Goal: Information Seeking & Learning: Learn about a topic

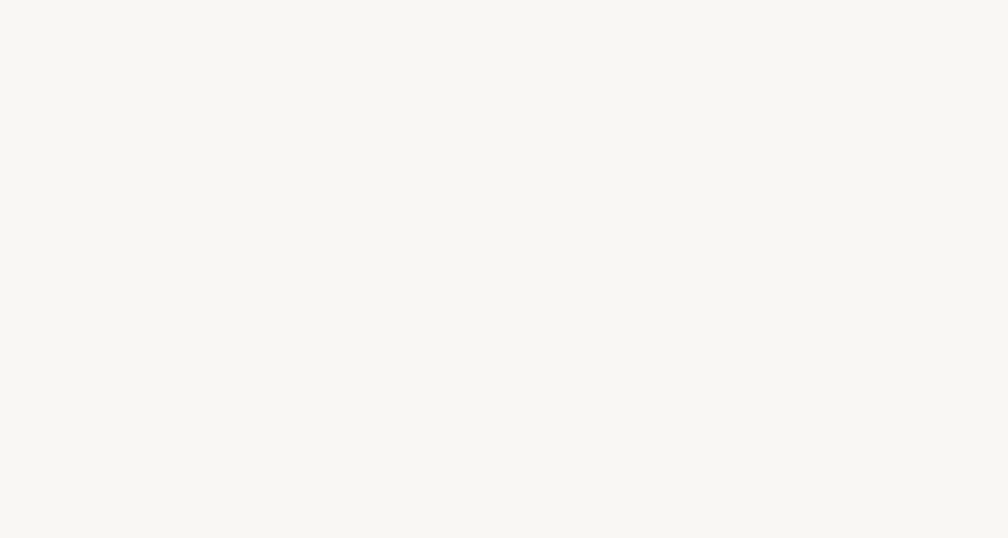
select select "UA"
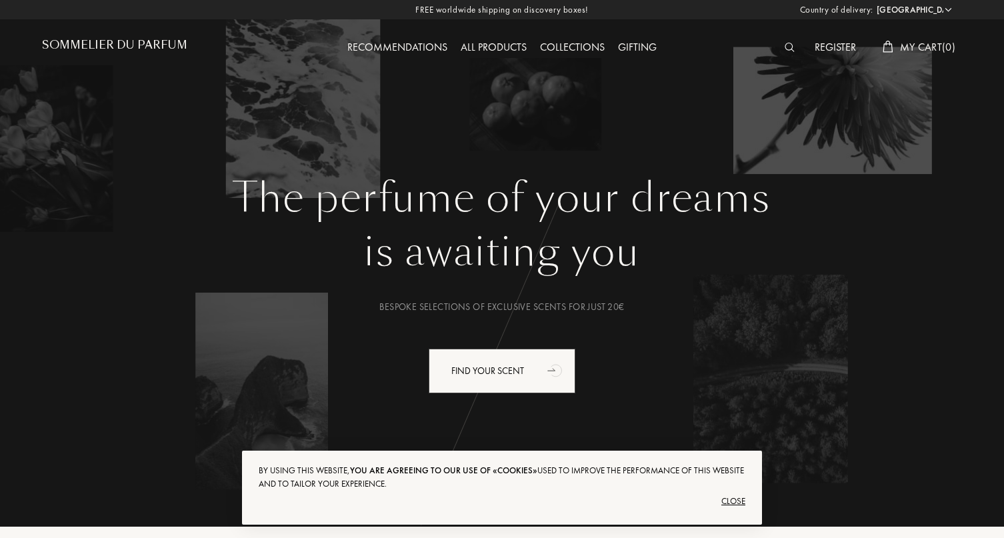
click at [829, 47] on div "Register" at bounding box center [835, 47] width 55 height 17
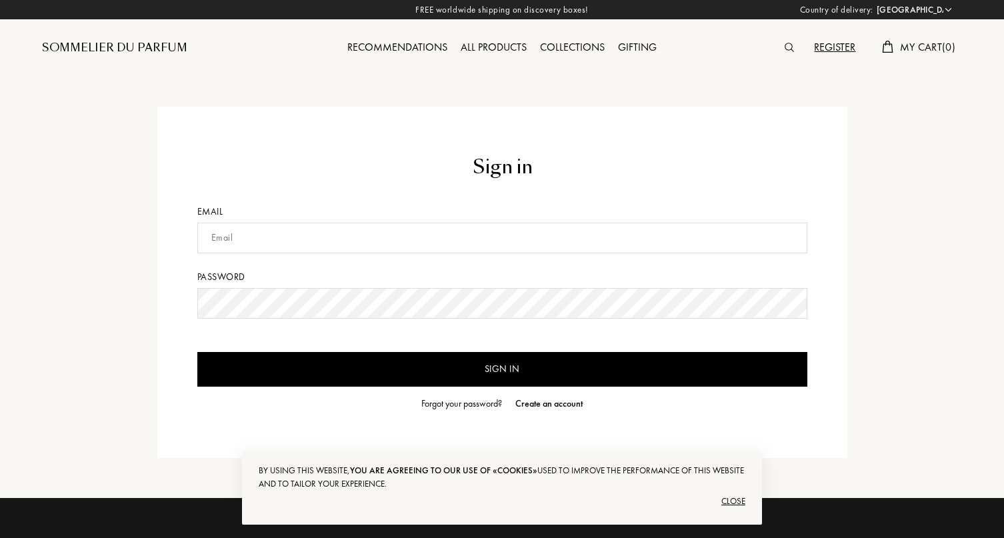
select select "UA"
click at [306, 239] on input "text" at bounding box center [502, 238] width 610 height 31
type input "valikrose@gmail.com"
click at [447, 367] on input "Sign in" at bounding box center [502, 369] width 610 height 35
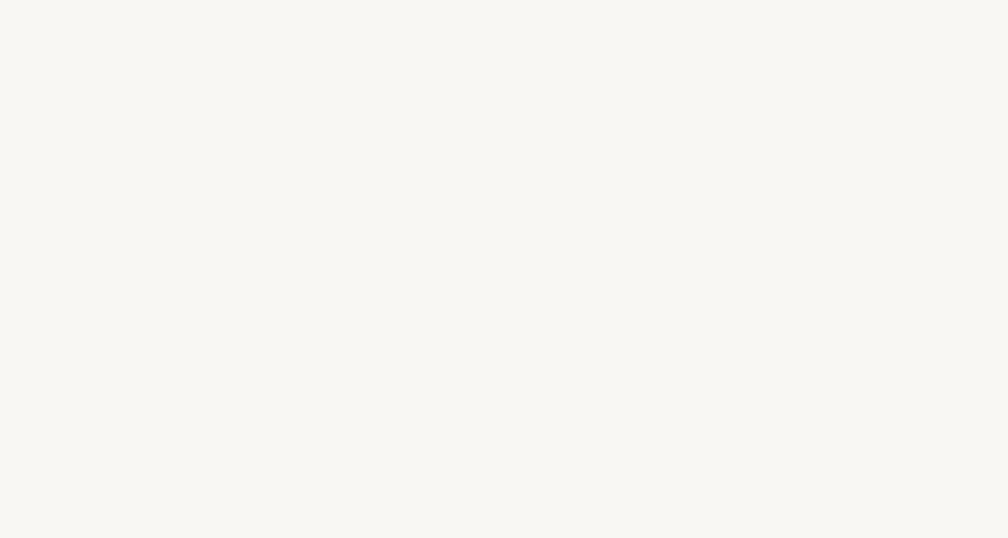
select select "UA"
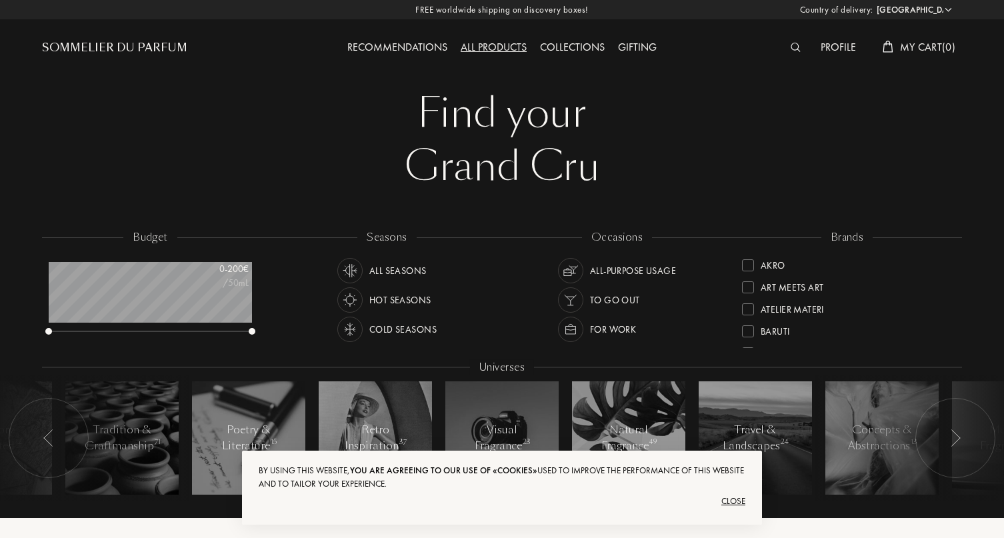
scroll to position [67, 203]
click at [735, 499] on div "Close" at bounding box center [502, 501] width 487 height 21
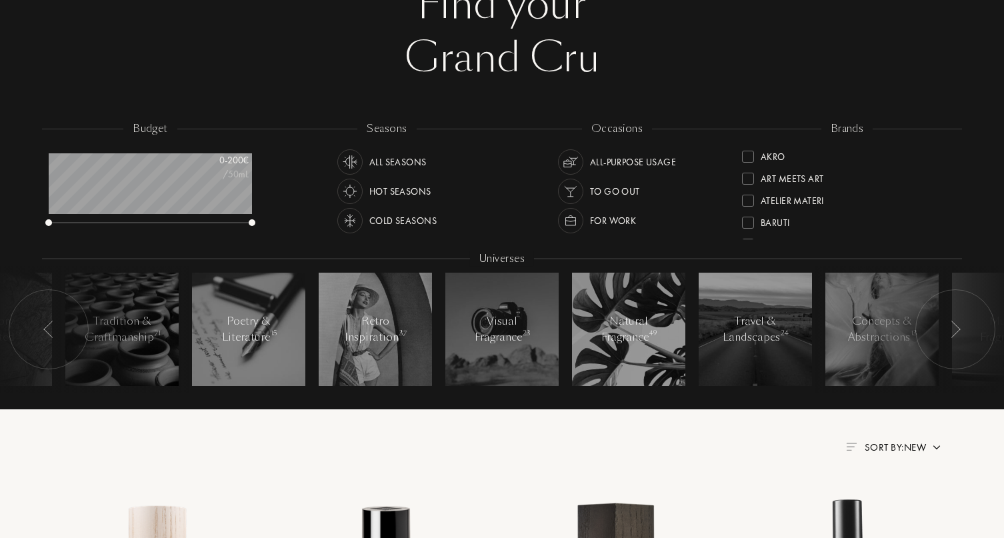
scroll to position [0, 0]
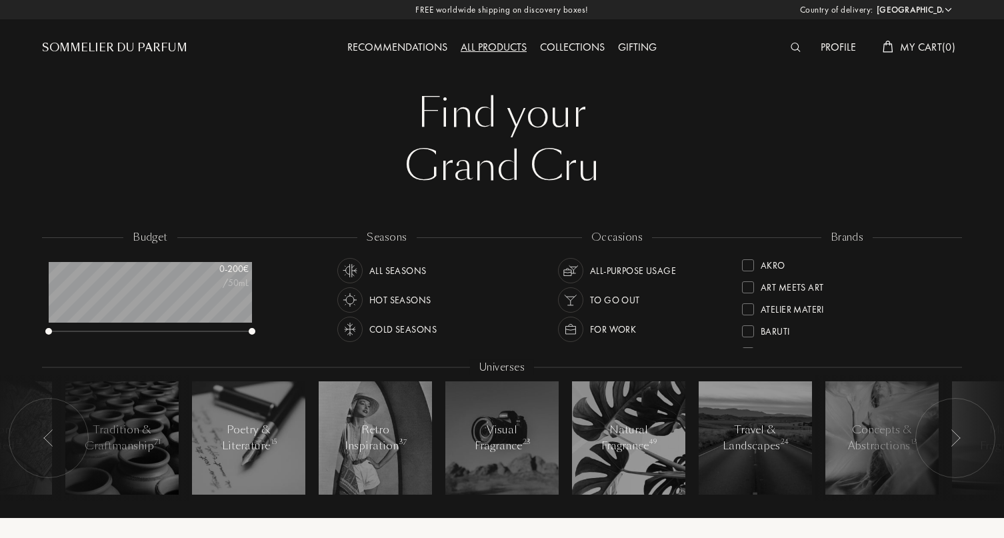
click at [922, 50] on span "My Cart ( 0 )" at bounding box center [927, 47] width 55 height 14
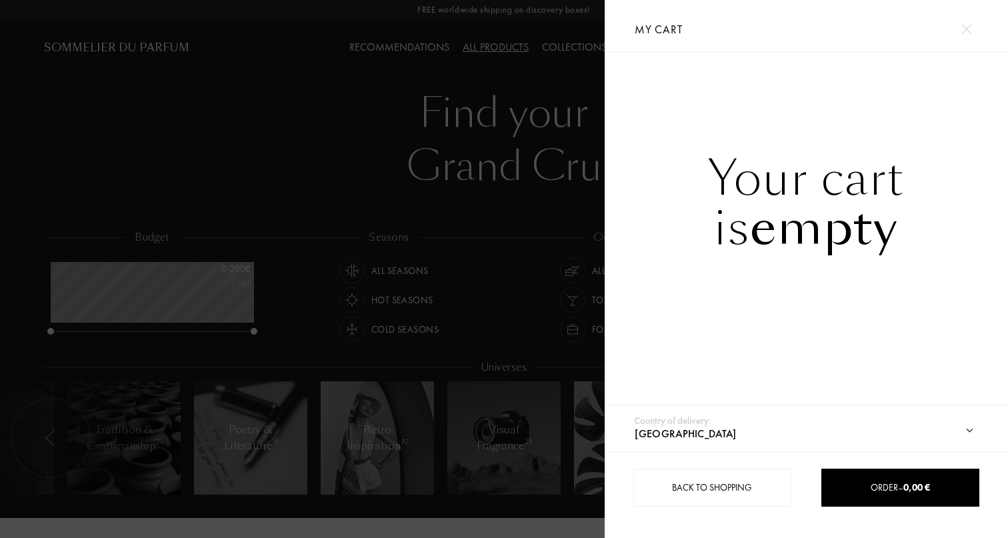
click at [573, 91] on div at bounding box center [302, 269] width 605 height 538
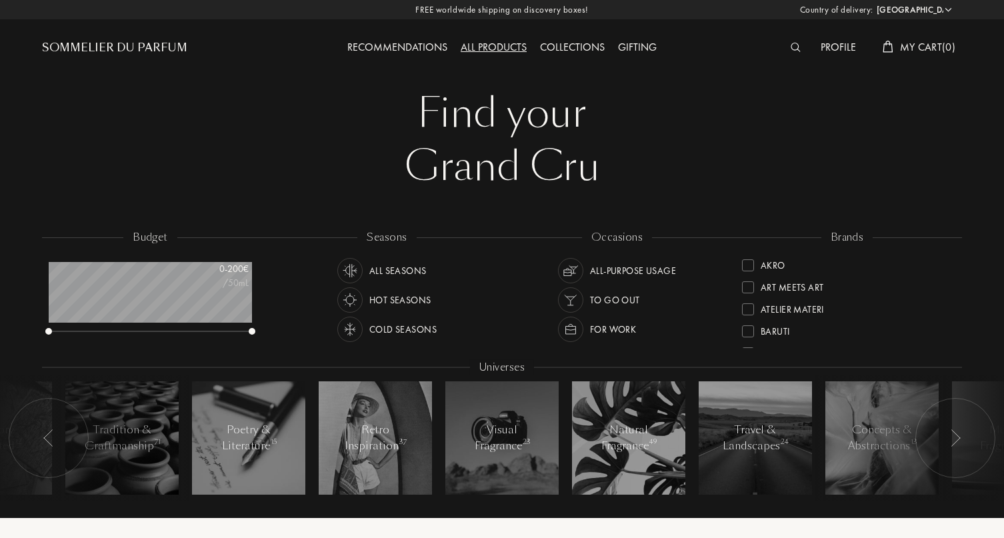
click at [847, 47] on div "Profile" at bounding box center [838, 47] width 49 height 17
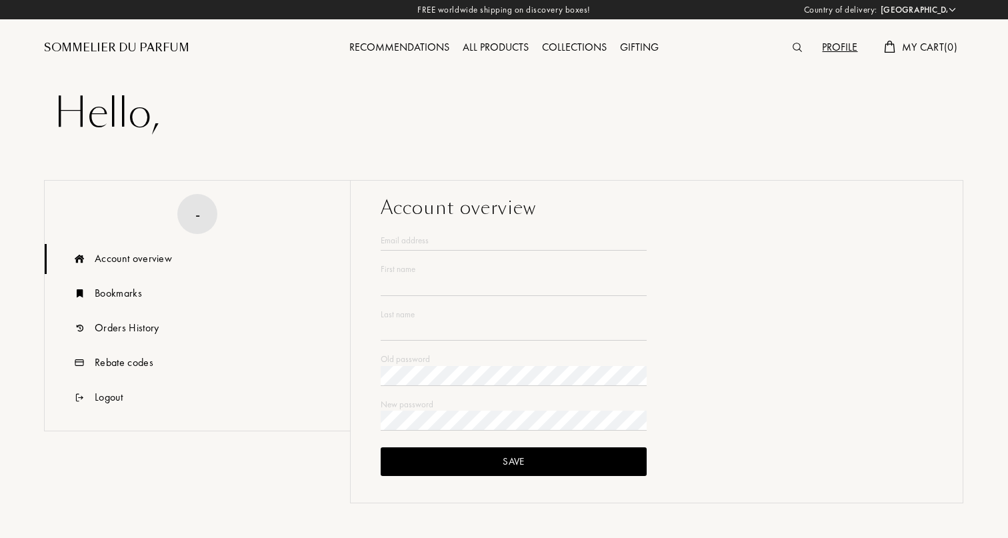
select select "UA"
type input "Valentine"
type input "Reshetniak"
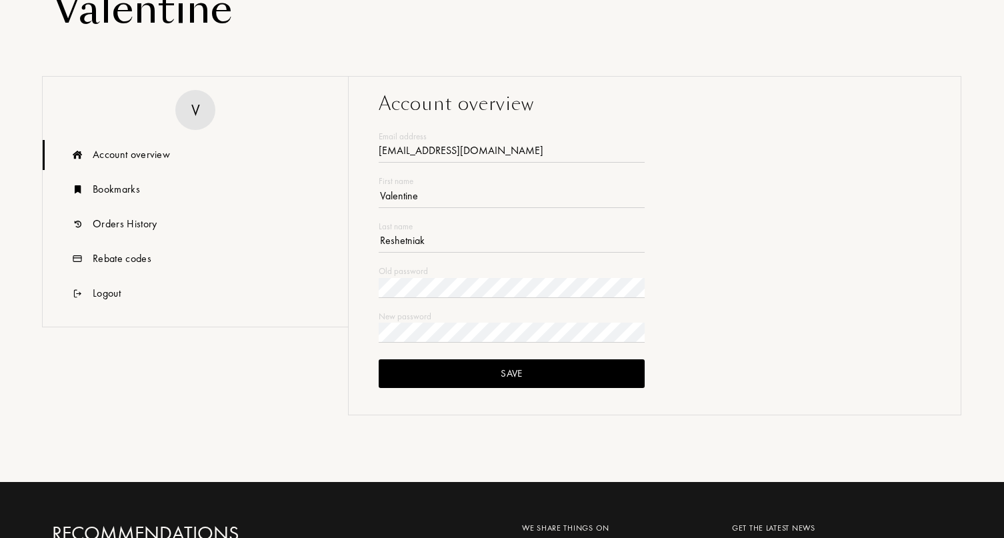
scroll to position [229, 0]
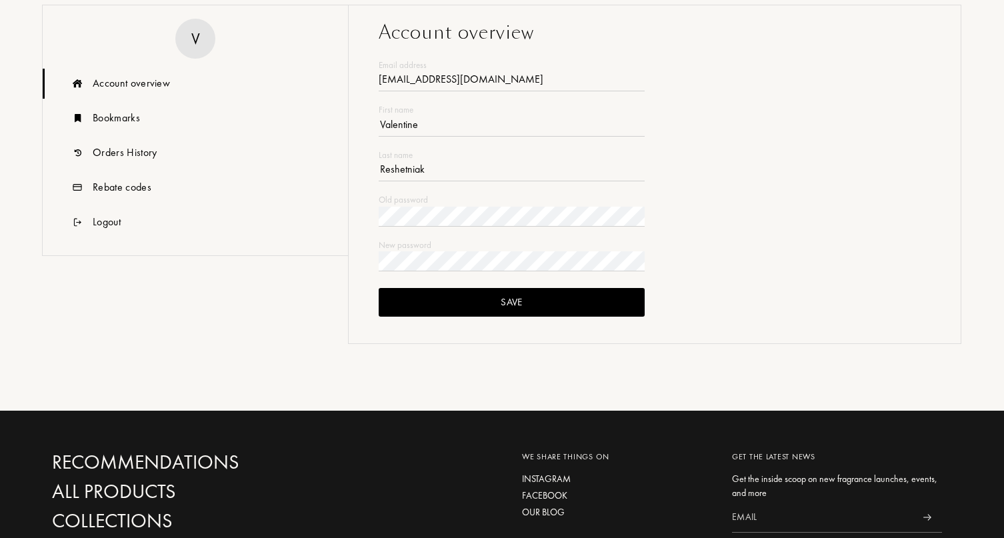
click at [114, 74] on div "Account overview" at bounding box center [195, 84] width 305 height 30
click at [103, 198] on div "Rebate codes" at bounding box center [195, 188] width 305 height 30
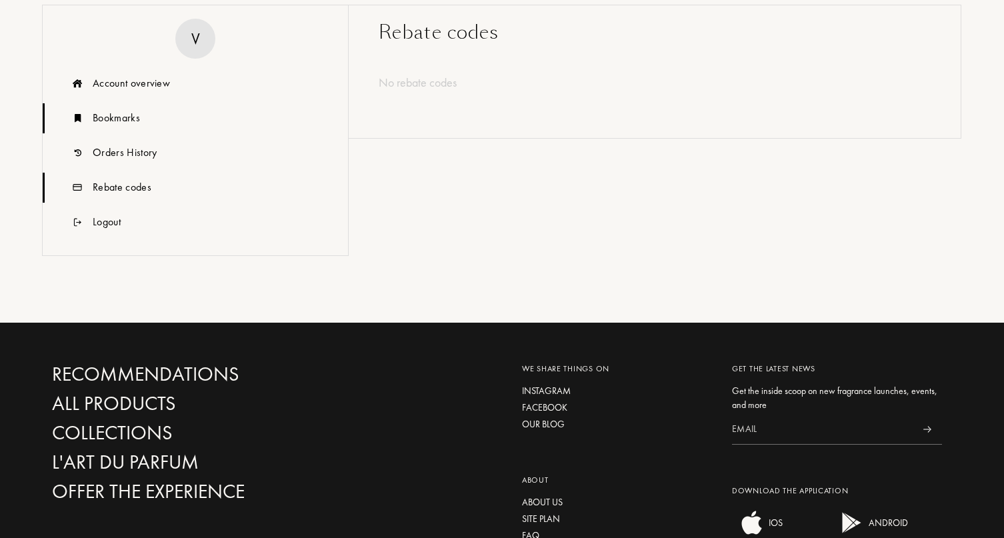
click at [99, 104] on div "Bookmarks" at bounding box center [195, 118] width 305 height 30
click at [103, 73] on div "Account overview" at bounding box center [195, 84] width 305 height 30
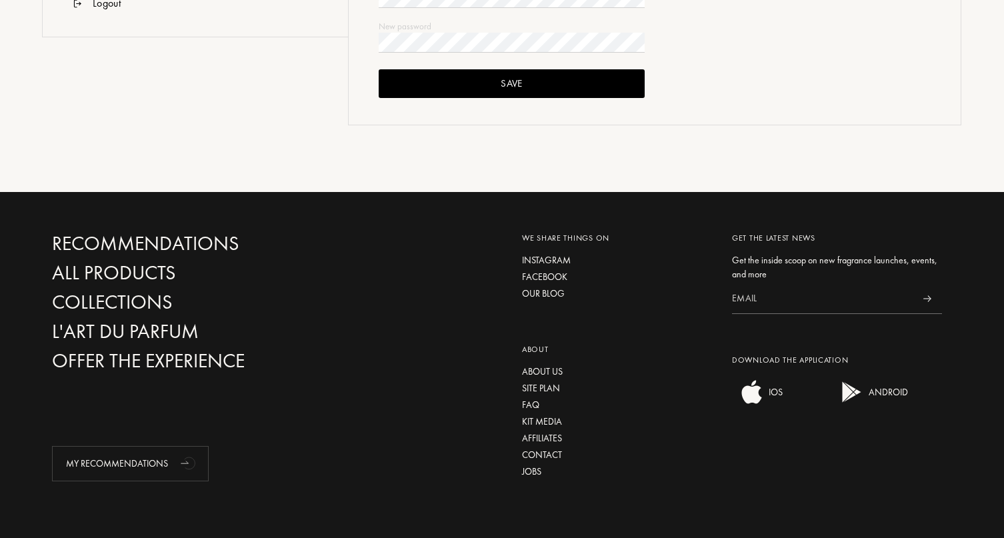
scroll to position [511, 0]
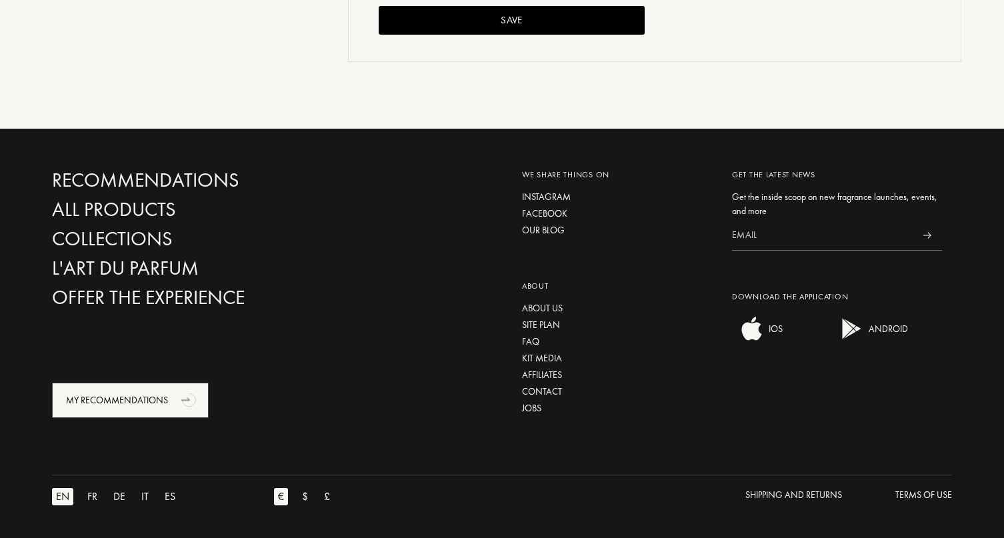
click at [139, 406] on div "My Recommendations" at bounding box center [130, 400] width 157 height 35
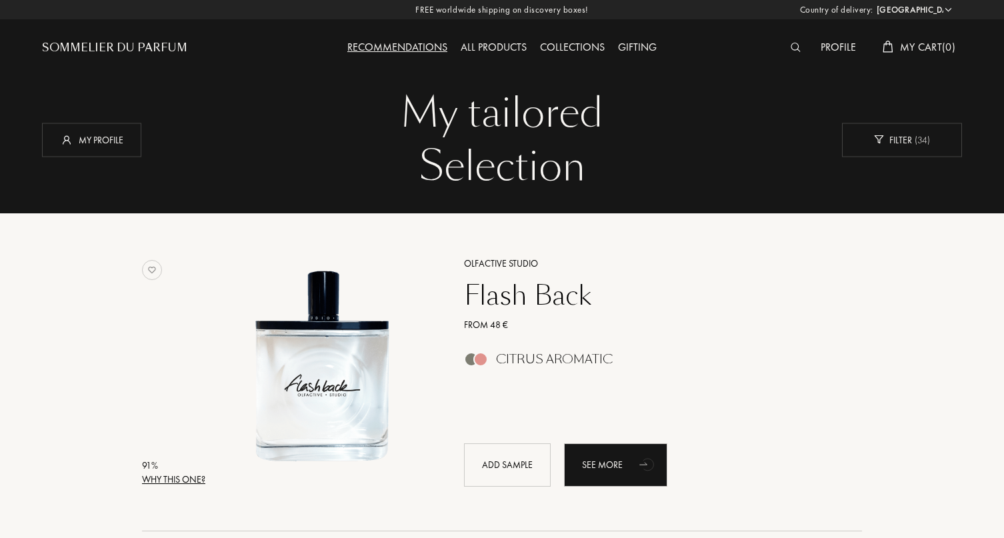
click at [942, 11] on select "Afghanistan Albania Algeria Andorra Angola Anguilla Antartica Antigua and Barbu…" at bounding box center [913, 9] width 80 height 13
select select "ES"
click at [873, 3] on select "Afghanistan Albania Algeria Andorra Angola Anguilla Antartica Antigua and Barbu…" at bounding box center [913, 9] width 80 height 13
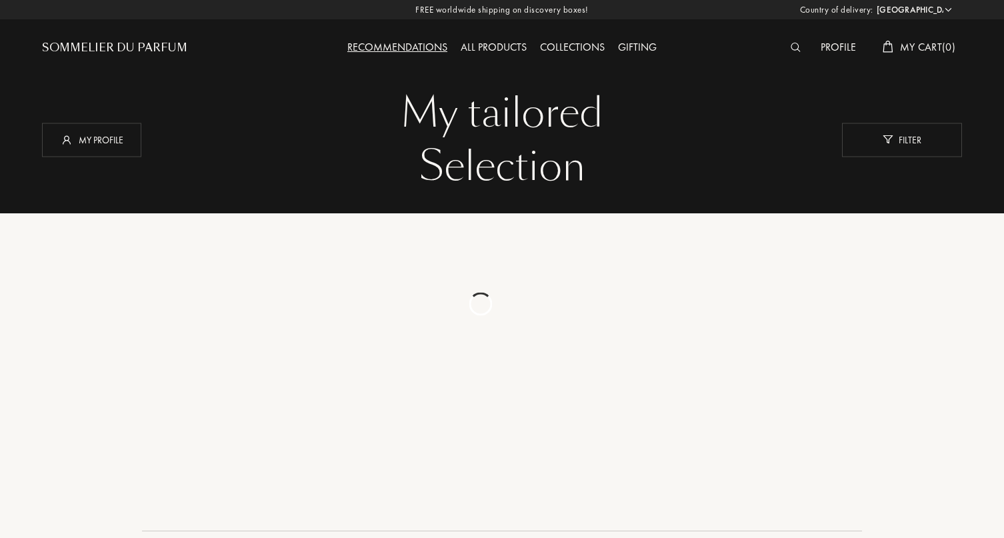
select select "ES"
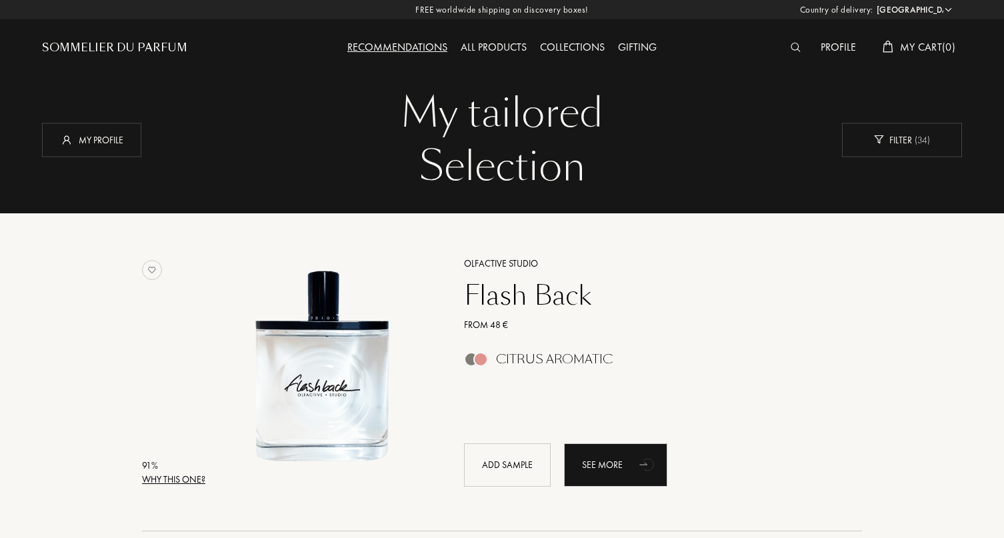
click at [127, 47] on div "Sommelier du Parfum" at bounding box center [114, 48] width 145 height 16
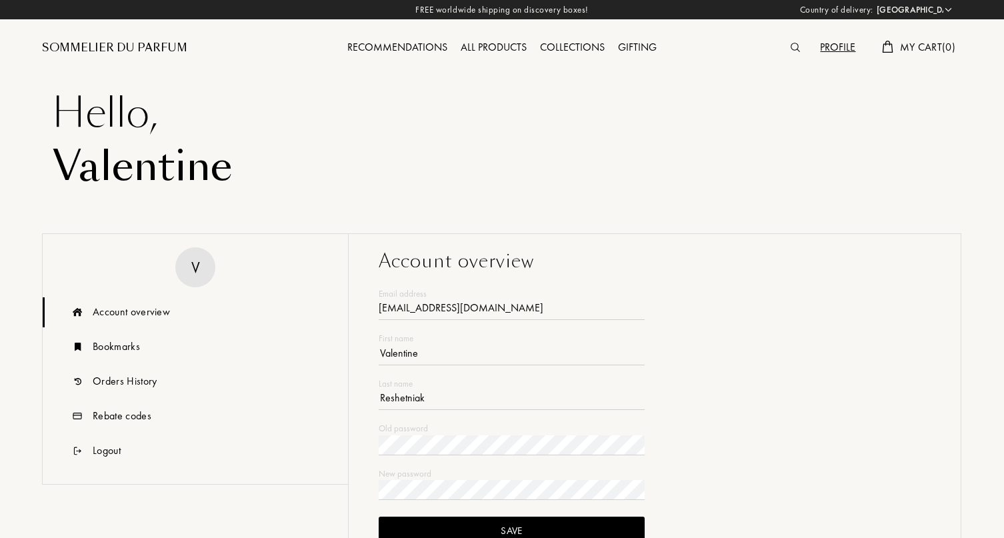
select select "ES"
click at [175, 263] on div "V" at bounding box center [195, 267] width 305 height 40
click at [191, 274] on div "V" at bounding box center [195, 266] width 9 height 23
click at [378, 46] on div "Recommendations" at bounding box center [397, 47] width 113 height 17
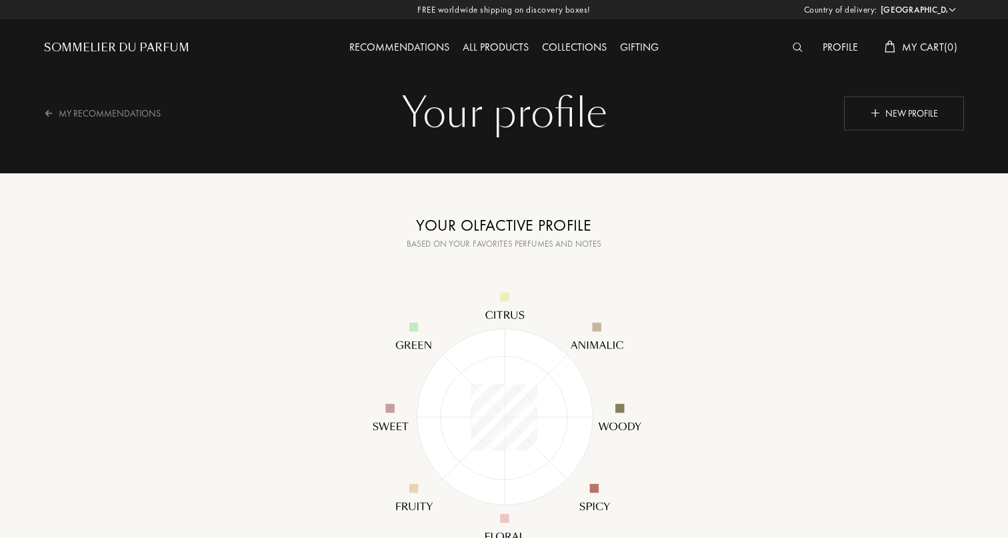
select select "ES"
click at [463, 241] on div "Based on your favorites perfumes and notes" at bounding box center [501, 243] width 333 height 13
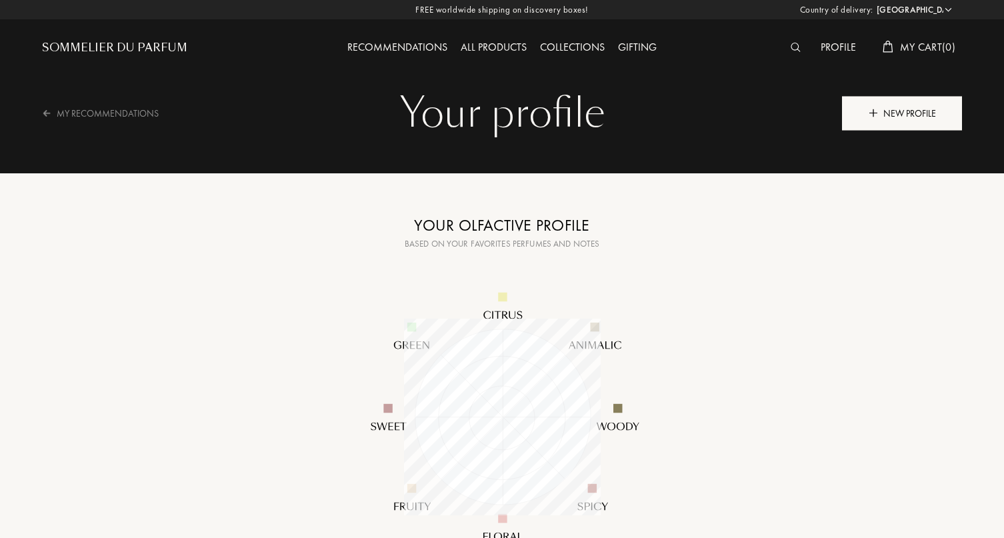
click at [908, 98] on div "New profile" at bounding box center [902, 113] width 120 height 34
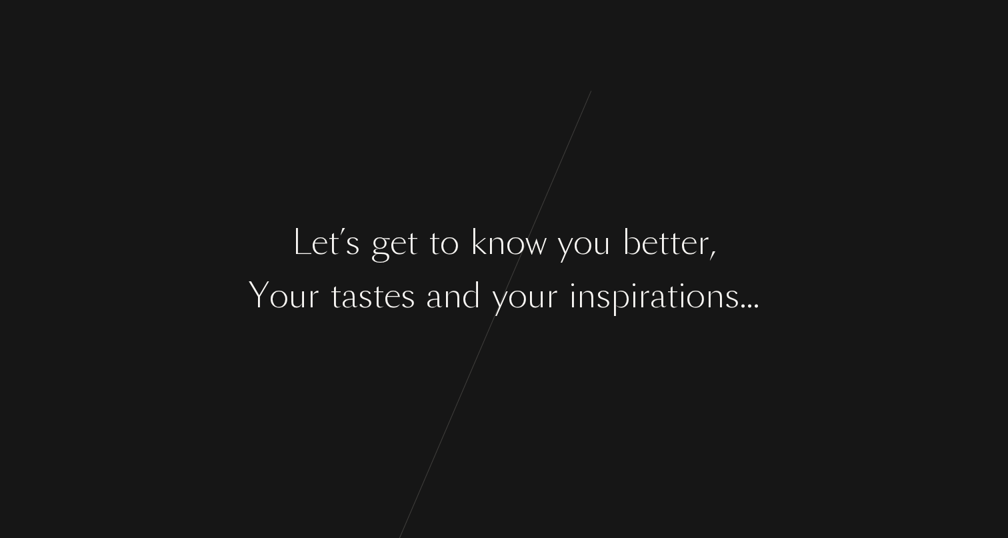
click at [491, 244] on div "n" at bounding box center [496, 242] width 19 height 50
click at [585, 302] on div "n" at bounding box center [586, 296] width 19 height 50
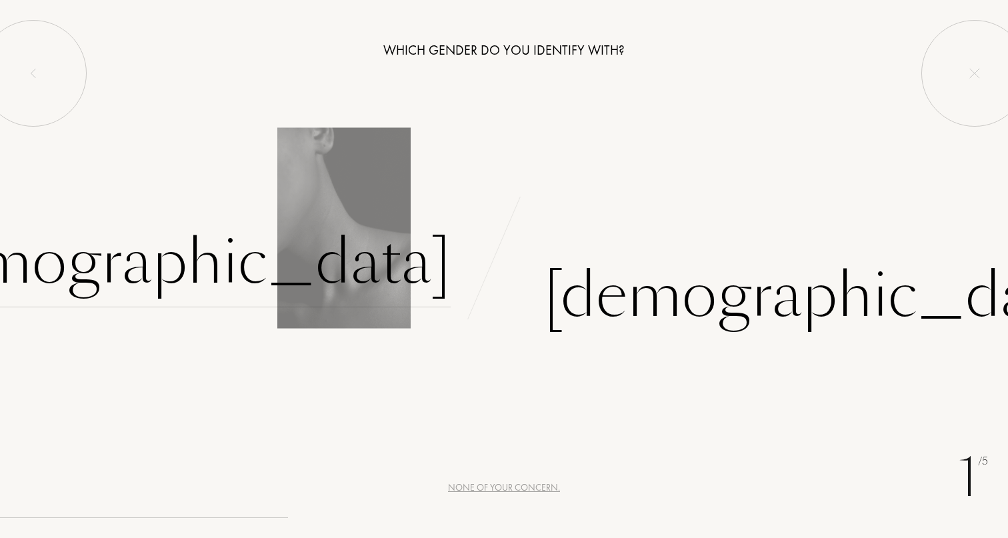
click at [319, 259] on div "Female" at bounding box center [172, 262] width 557 height 90
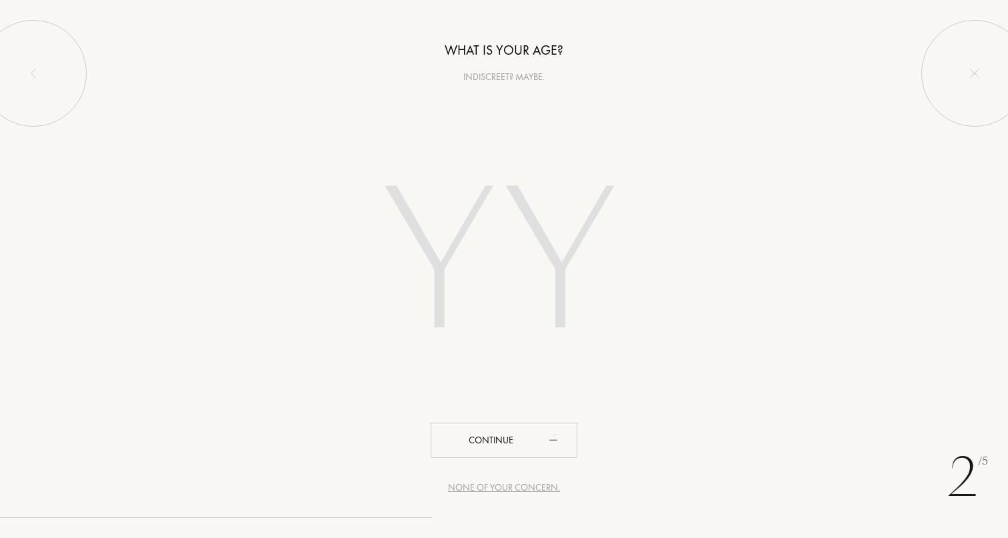
click at [463, 294] on input "number" at bounding box center [504, 266] width 380 height 270
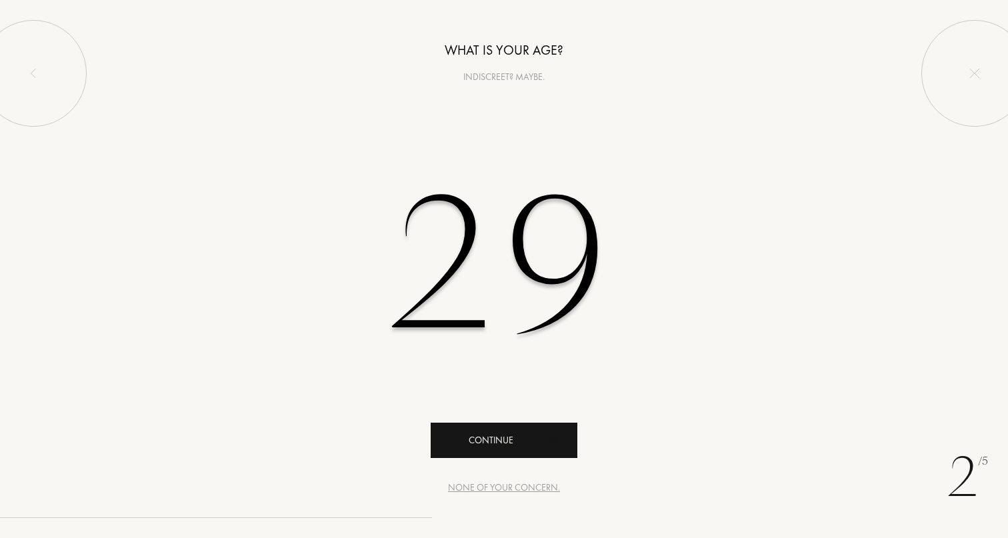
type input "29"
click at [485, 435] on div "Continue" at bounding box center [504, 440] width 147 height 35
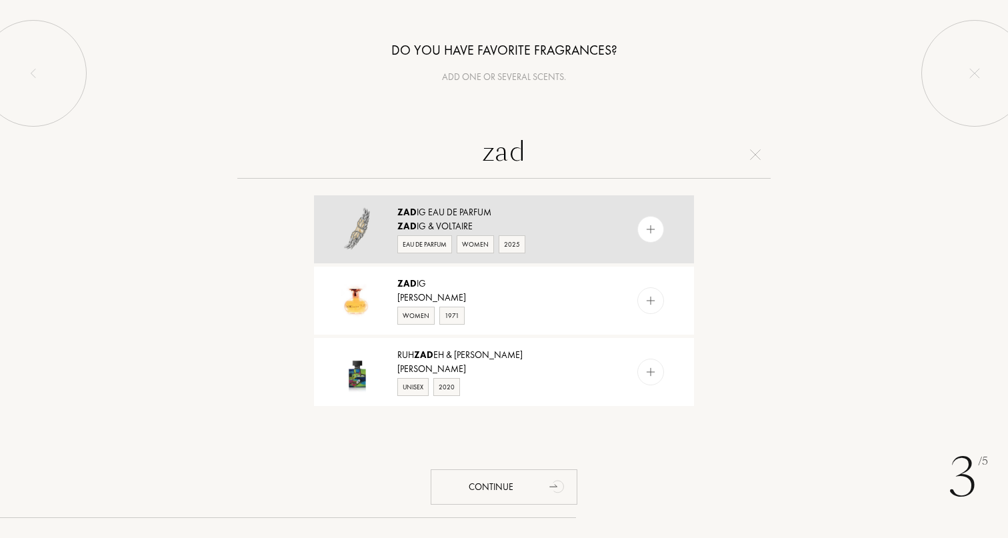
type input "zad"
click at [647, 228] on img at bounding box center [651, 229] width 13 height 13
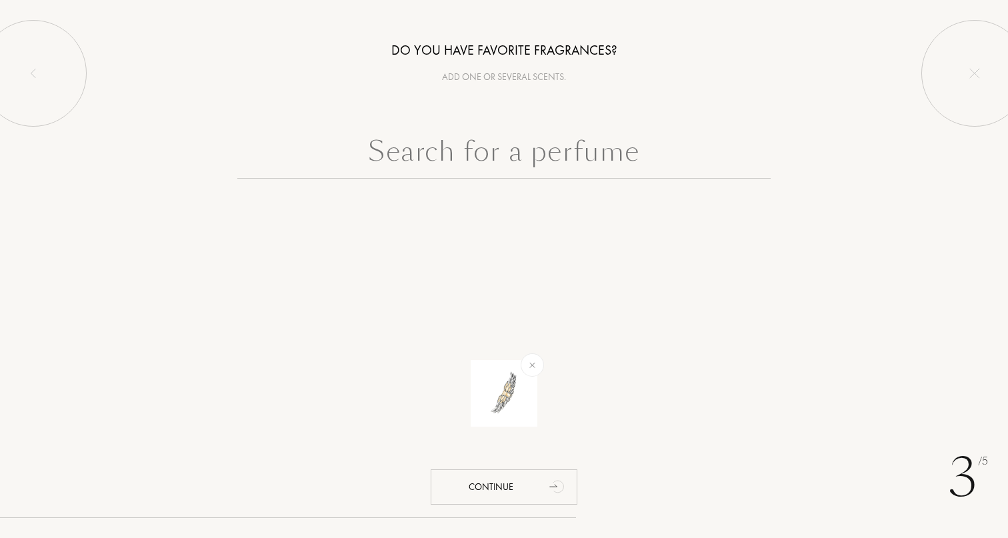
click at [513, 147] on input "text" at bounding box center [503, 155] width 533 height 48
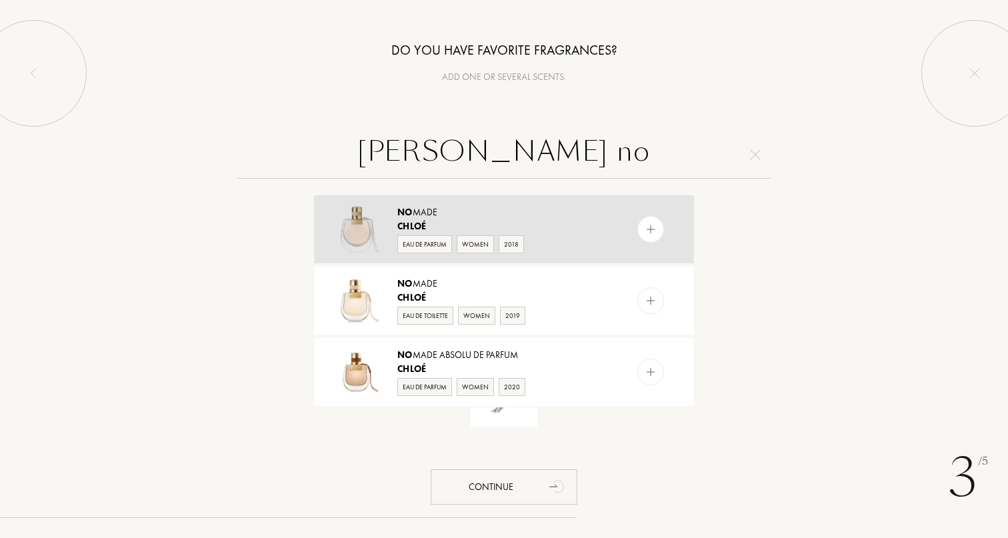
type input "chloe no"
click at [655, 231] on div at bounding box center [650, 229] width 27 height 27
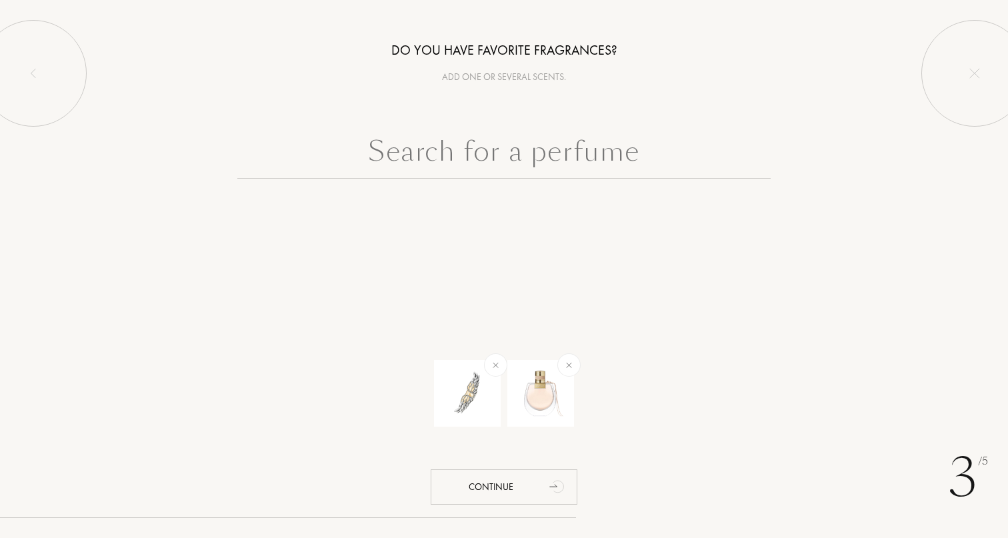
click at [481, 148] on input "text" at bounding box center [503, 155] width 533 height 48
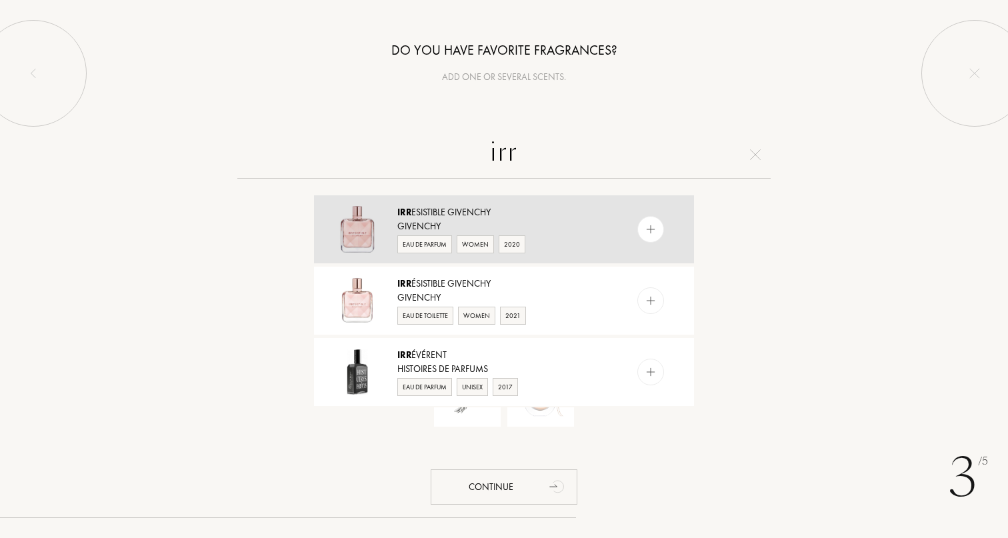
type input "irr"
click at [652, 231] on img at bounding box center [651, 229] width 13 height 13
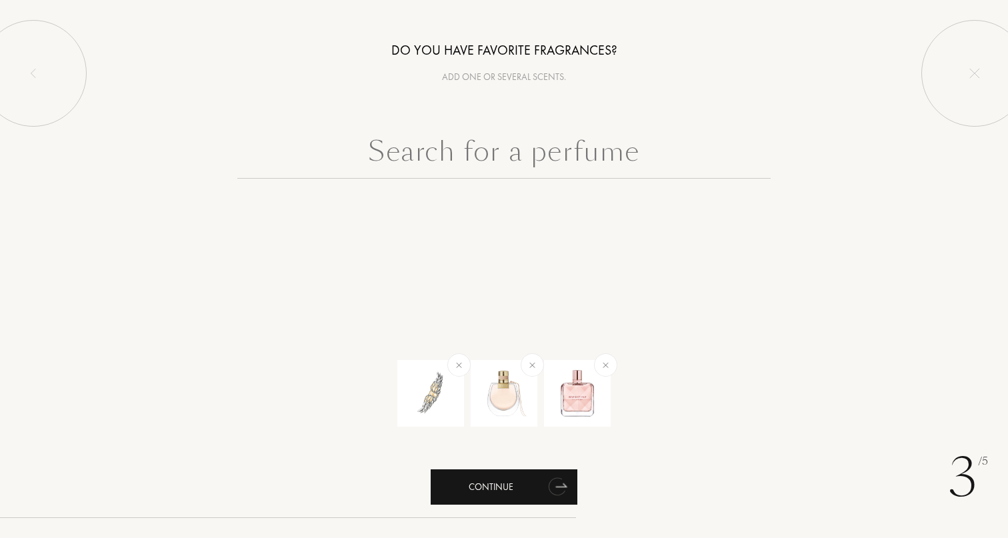
click at [469, 491] on div "Continue" at bounding box center [504, 486] width 147 height 35
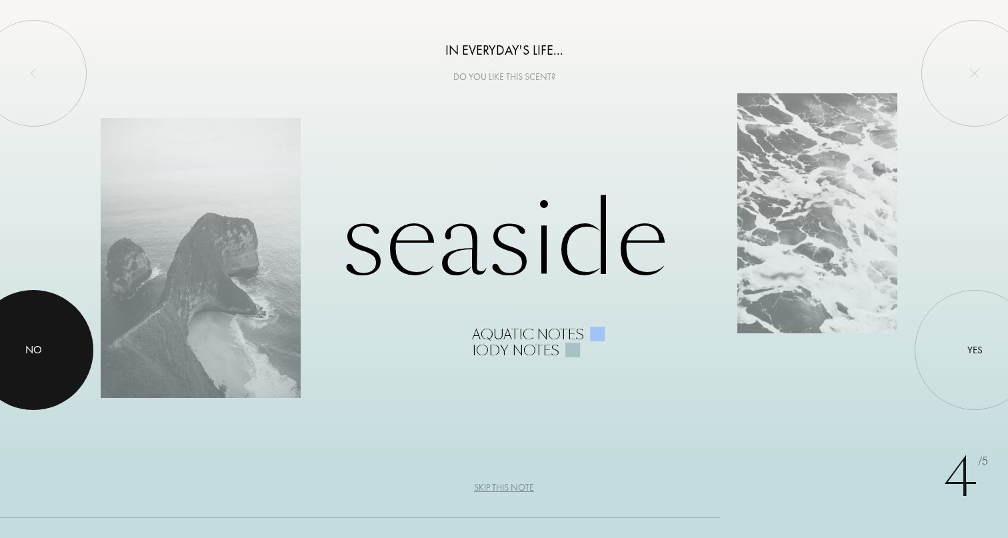
click at [17, 321] on div at bounding box center [33, 350] width 120 height 120
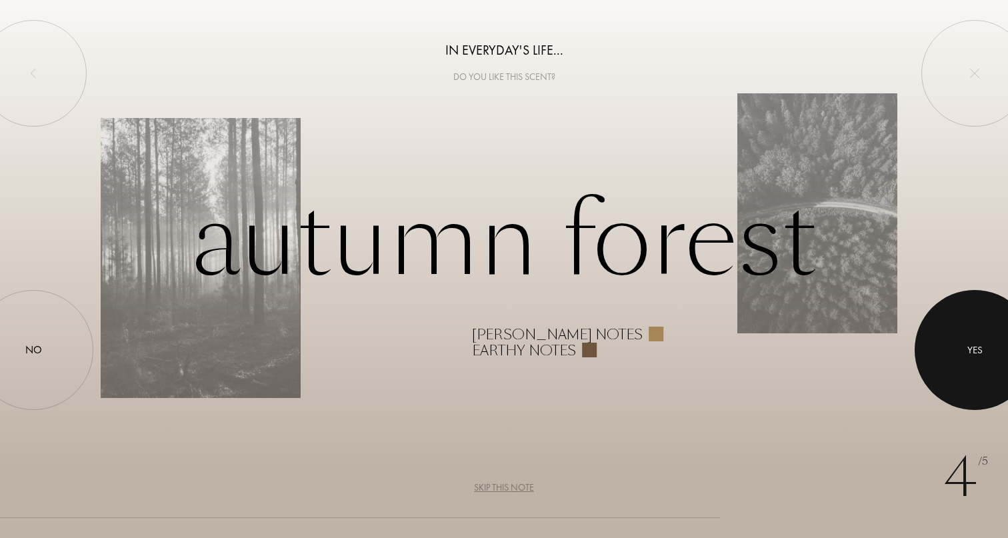
click at [953, 329] on div at bounding box center [975, 350] width 120 height 120
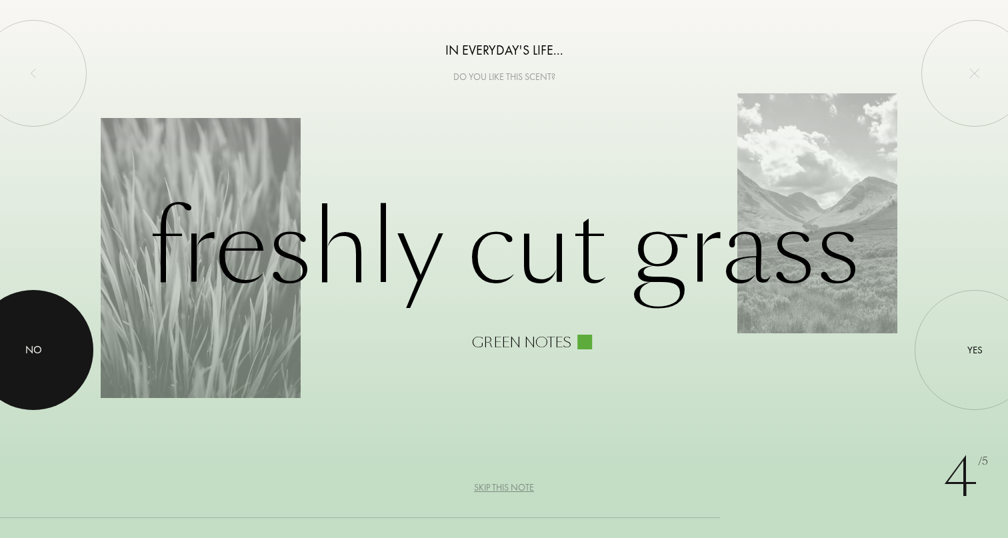
click at [43, 365] on div at bounding box center [33, 350] width 120 height 120
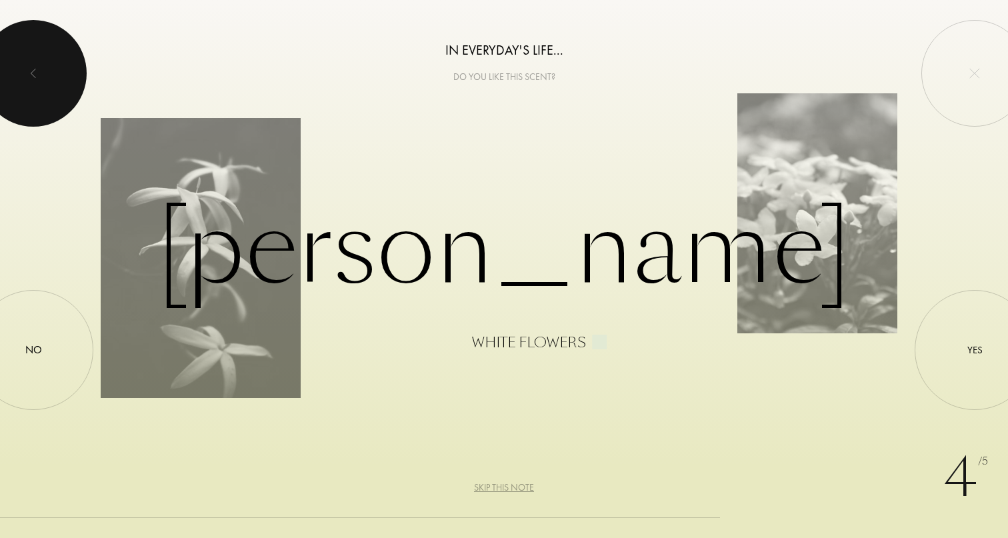
click at [35, 79] on div at bounding box center [33, 73] width 107 height 107
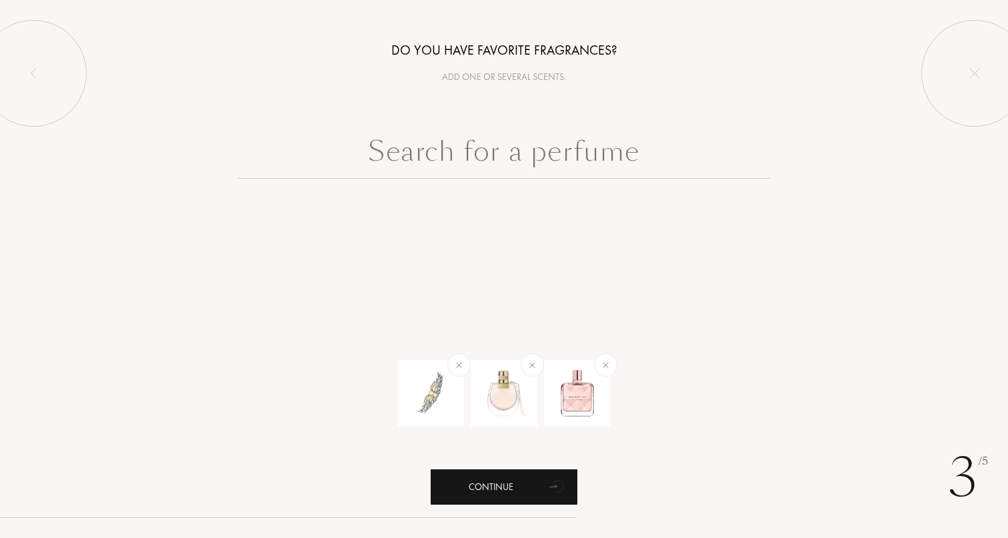
click at [527, 483] on div "Continue" at bounding box center [504, 486] width 147 height 35
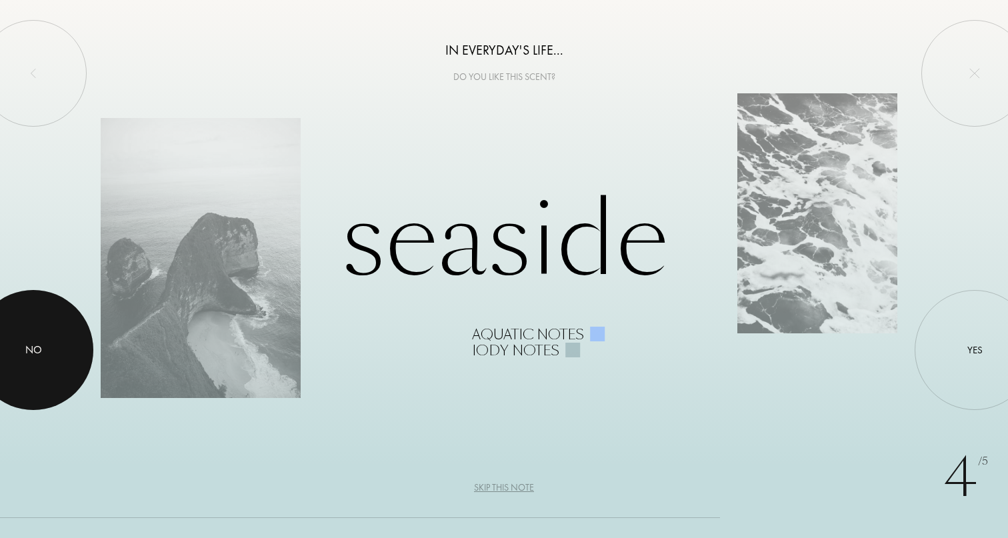
click at [72, 319] on div at bounding box center [33, 350] width 120 height 120
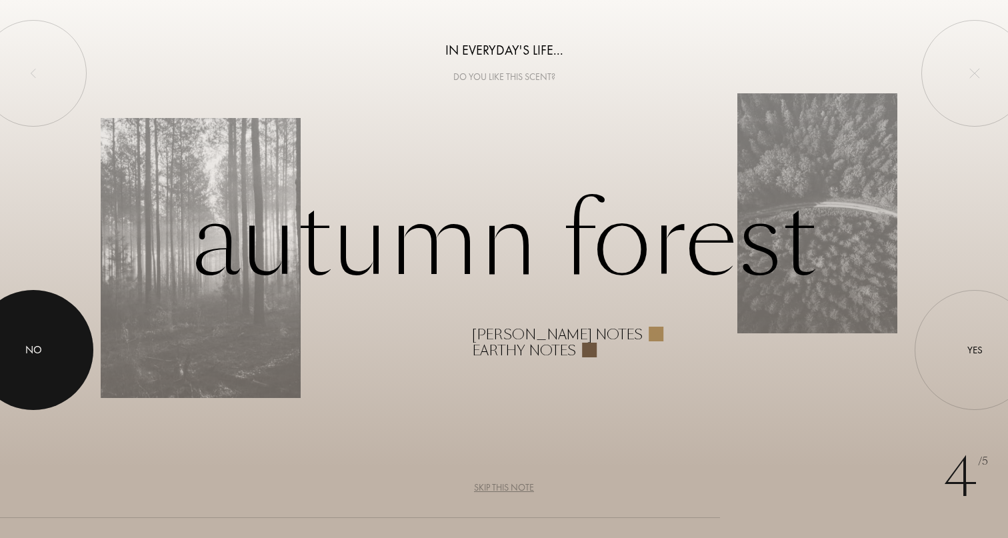
click at [45, 321] on div at bounding box center [33, 350] width 120 height 120
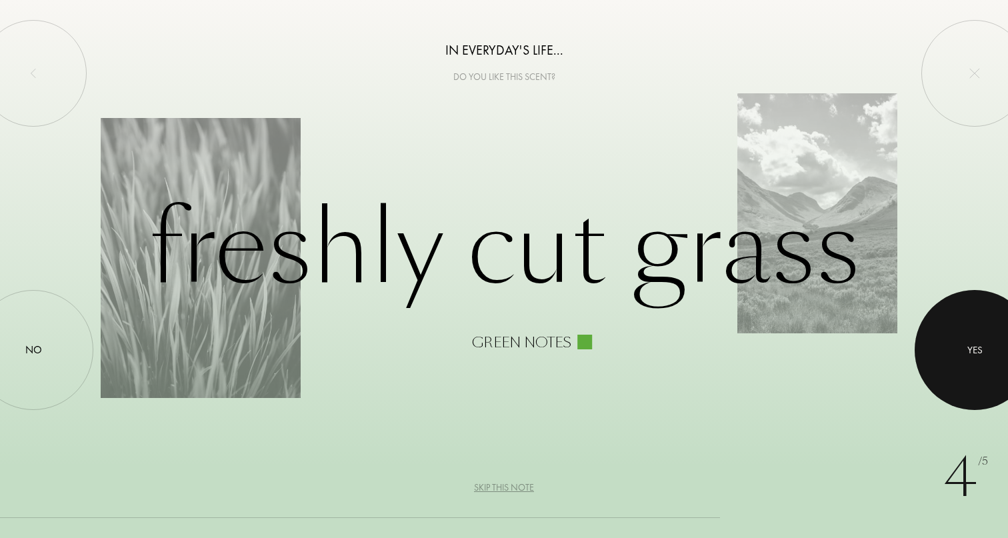
click at [985, 333] on div at bounding box center [975, 350] width 120 height 120
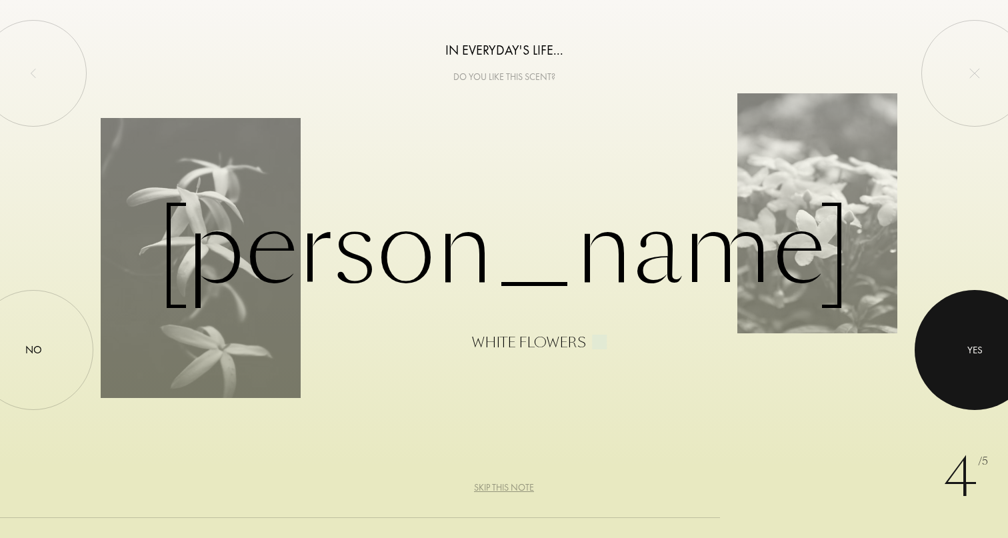
click at [928, 351] on div "Yes" at bounding box center [975, 350] width 120 height 120
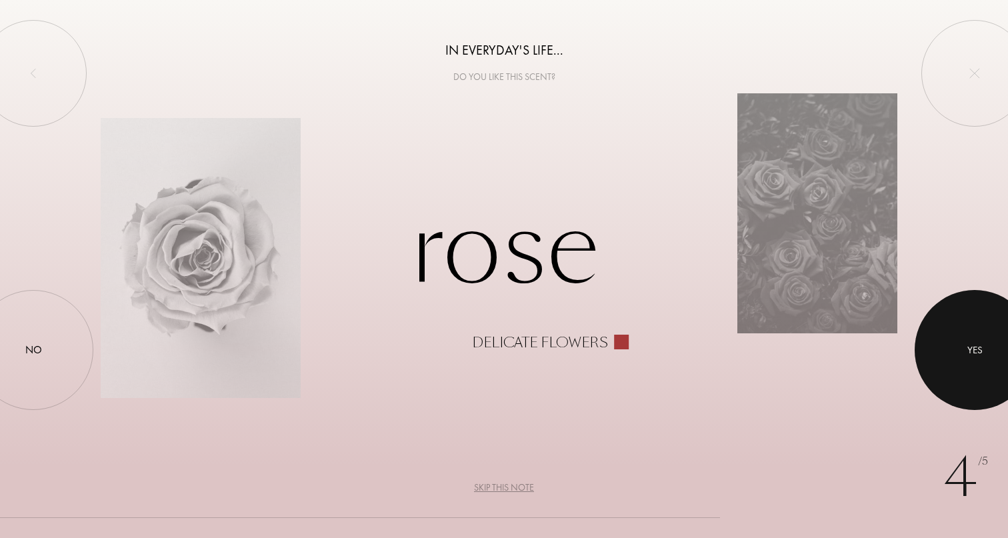
click at [928, 351] on div at bounding box center [975, 350] width 120 height 120
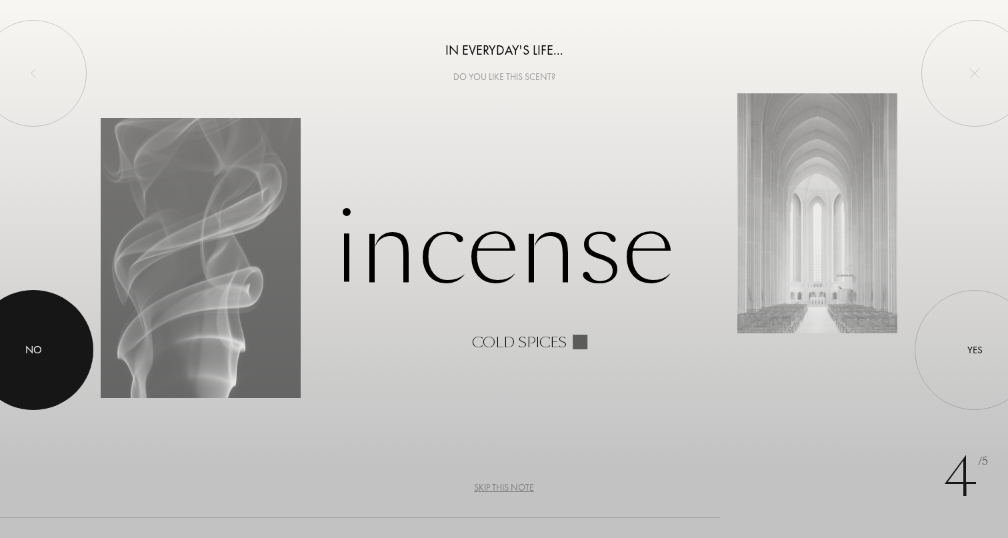
click at [13, 319] on div at bounding box center [33, 350] width 120 height 120
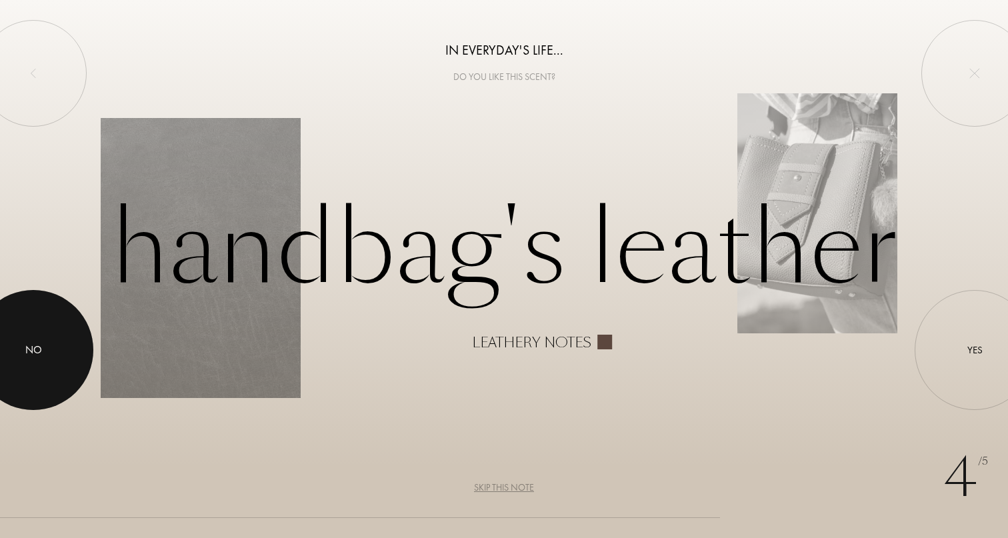
click at [33, 324] on div at bounding box center [33, 350] width 120 height 120
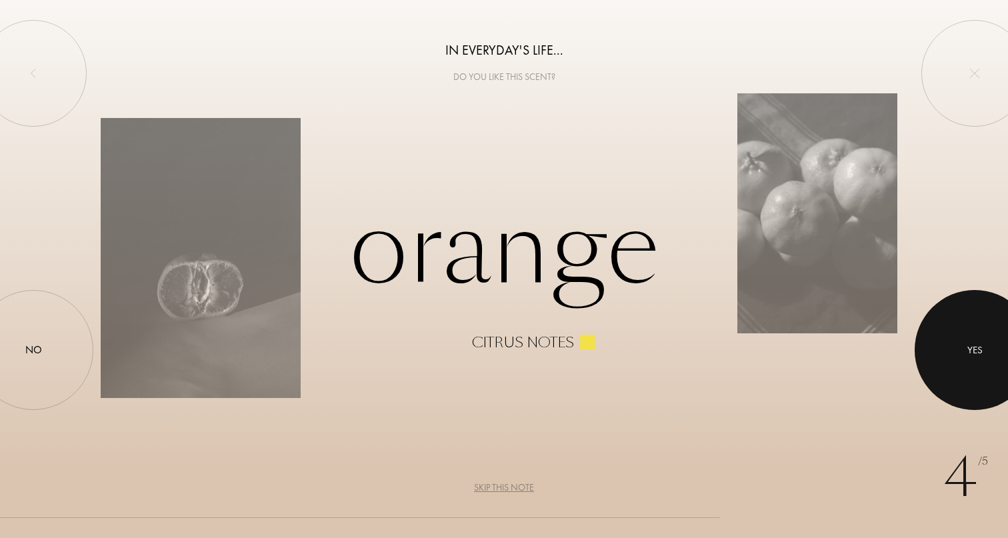
click at [970, 369] on div at bounding box center [975, 350] width 120 height 120
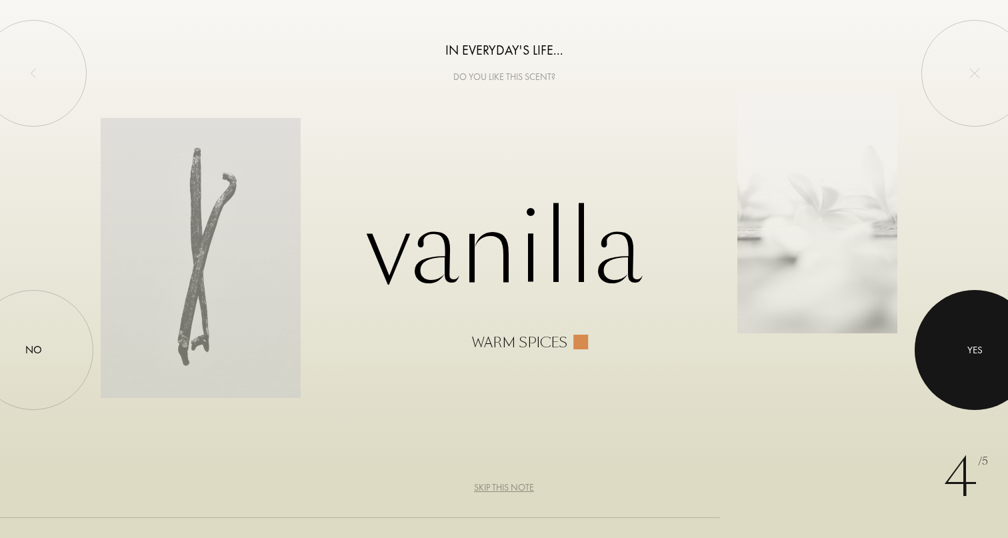
click at [942, 358] on div at bounding box center [975, 350] width 120 height 120
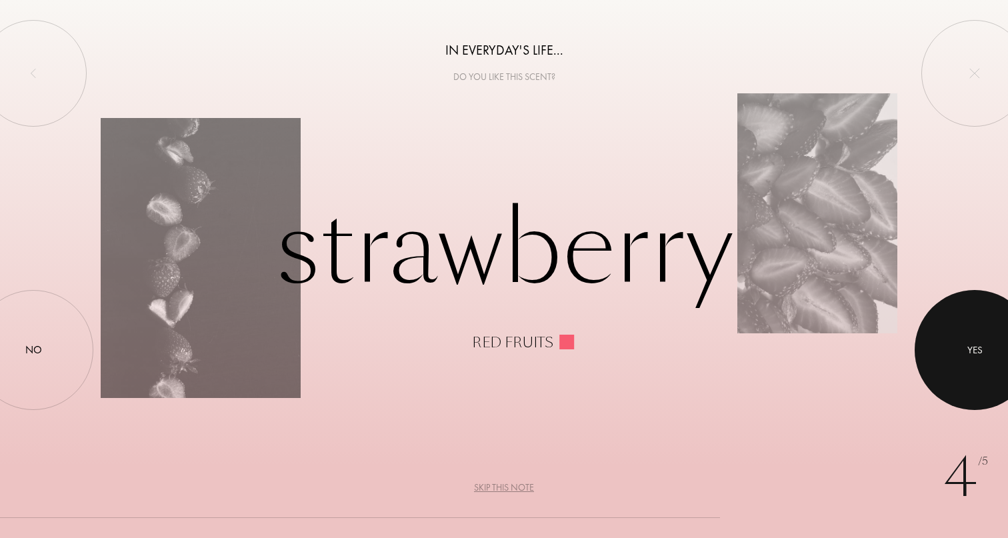
click at [942, 358] on div at bounding box center [975, 350] width 120 height 120
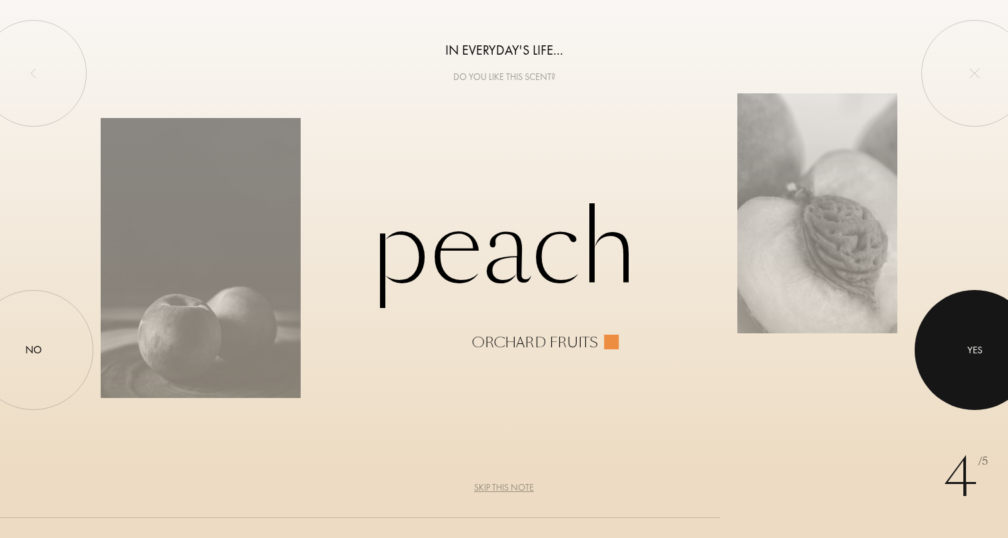
click at [942, 358] on div at bounding box center [975, 350] width 120 height 120
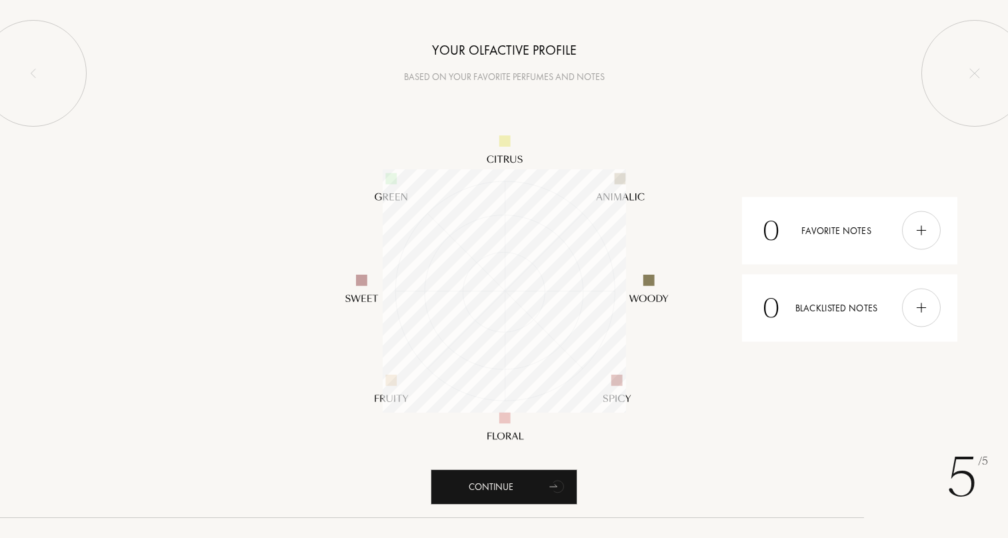
scroll to position [243, 243]
click at [469, 483] on div "Continue" at bounding box center [504, 486] width 147 height 35
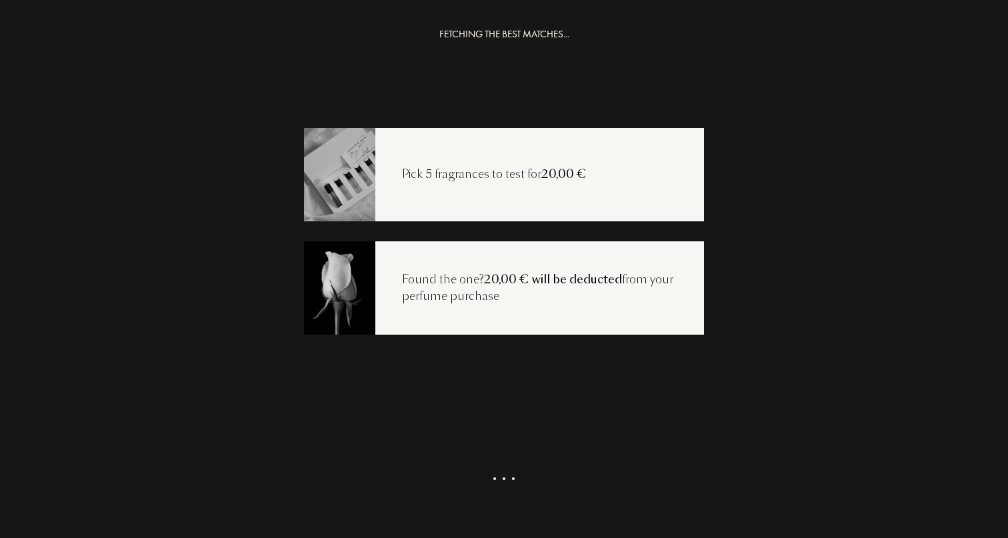
click at [452, 266] on div "Found the one? 20,00 € will be deducted from your perfume purchase" at bounding box center [504, 287] width 400 height 93
click at [525, 495] on div "Get my selection" at bounding box center [504, 497] width 147 height 35
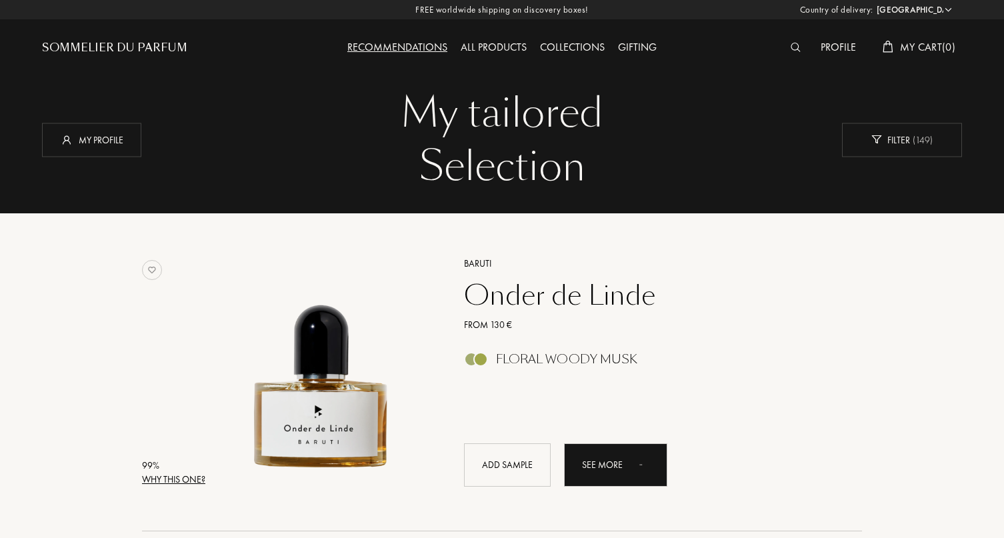
select select "ES"
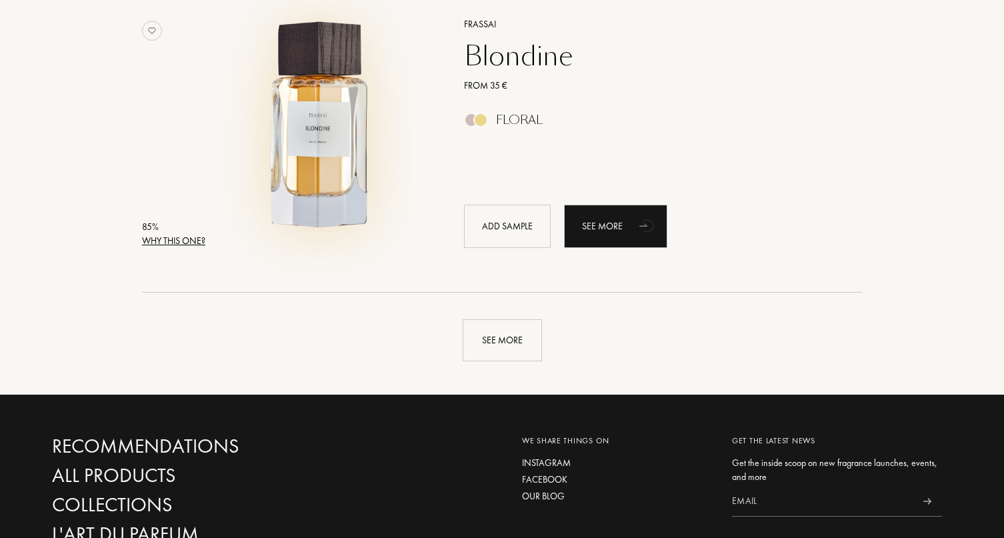
scroll to position [3088, 0]
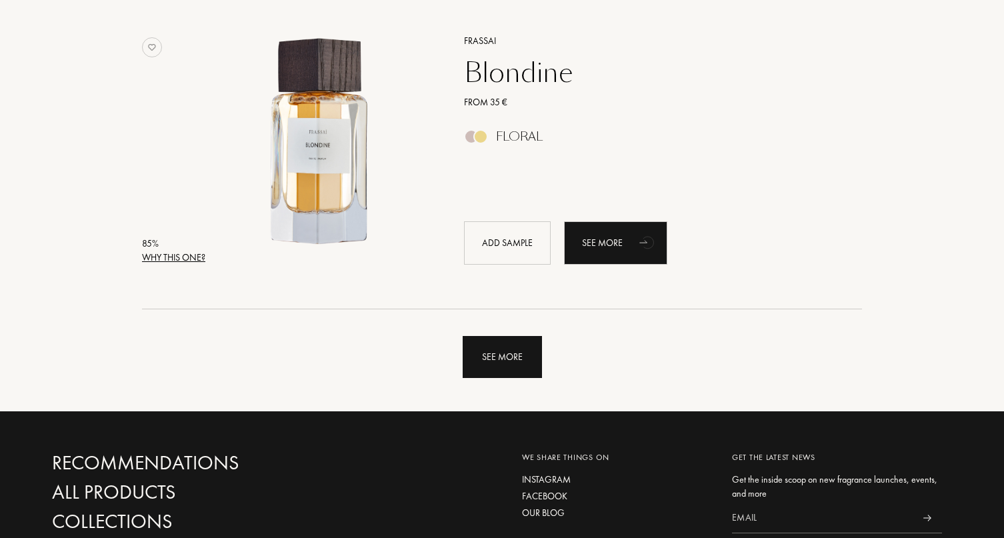
click at [479, 351] on div "See more" at bounding box center [502, 357] width 79 height 42
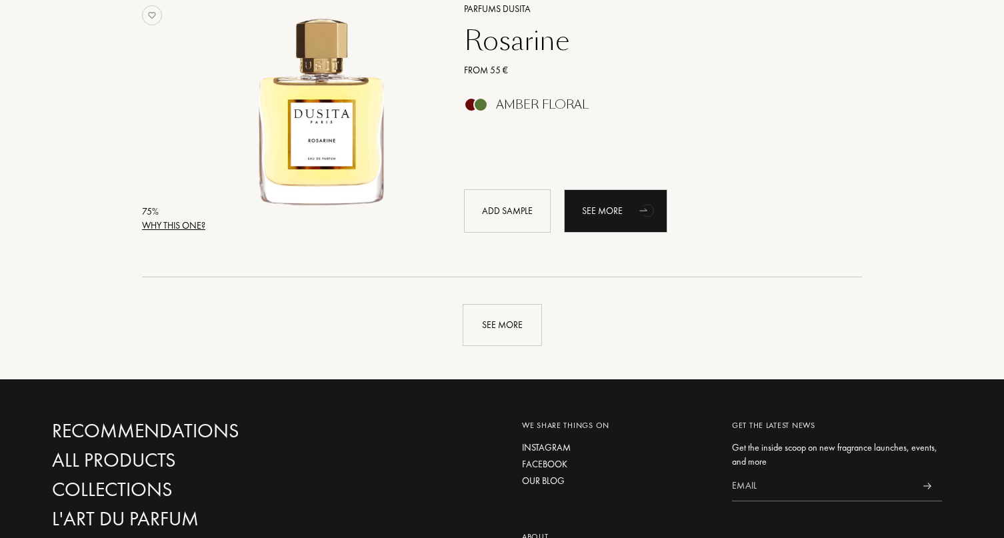
scroll to position [6302, 0]
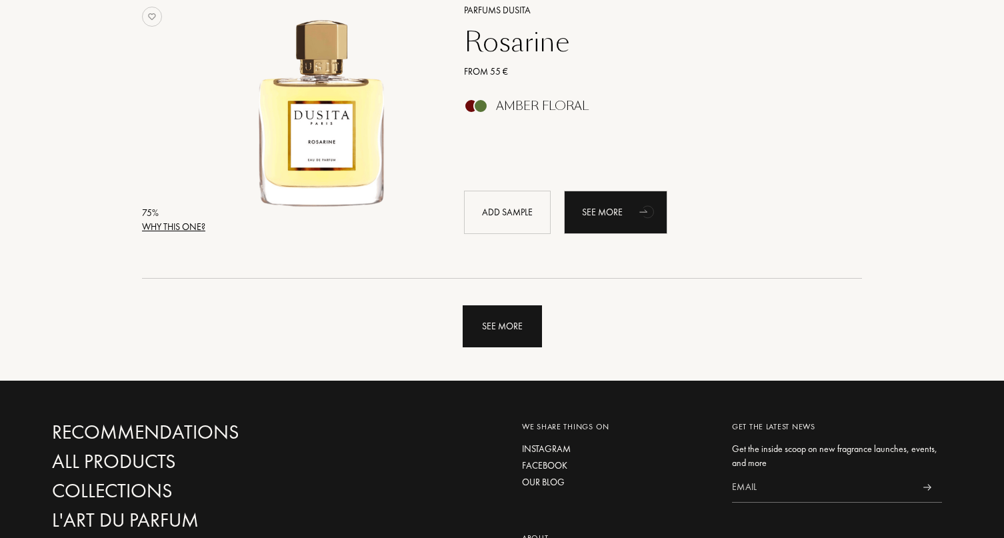
click at [489, 331] on div "See more" at bounding box center [502, 326] width 79 height 42
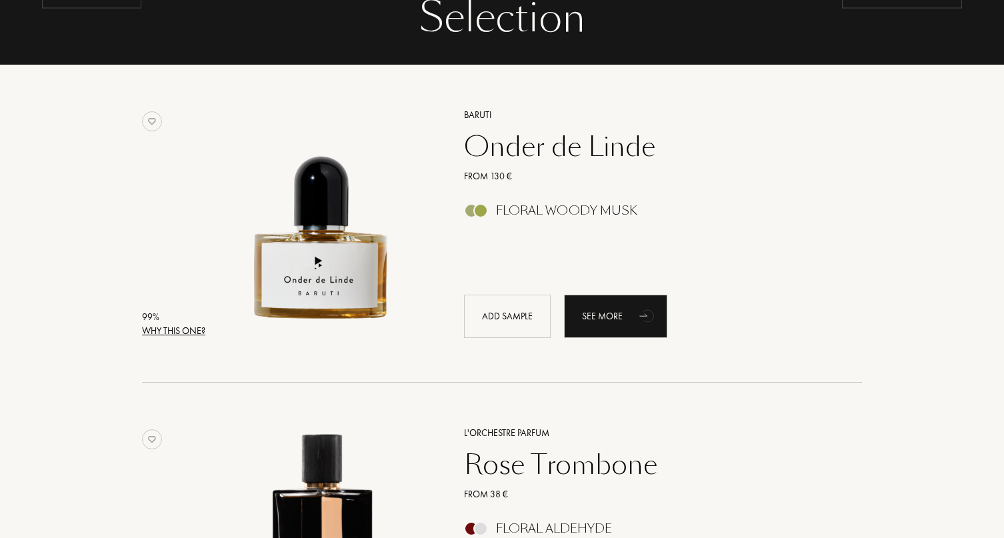
scroll to position [0, 0]
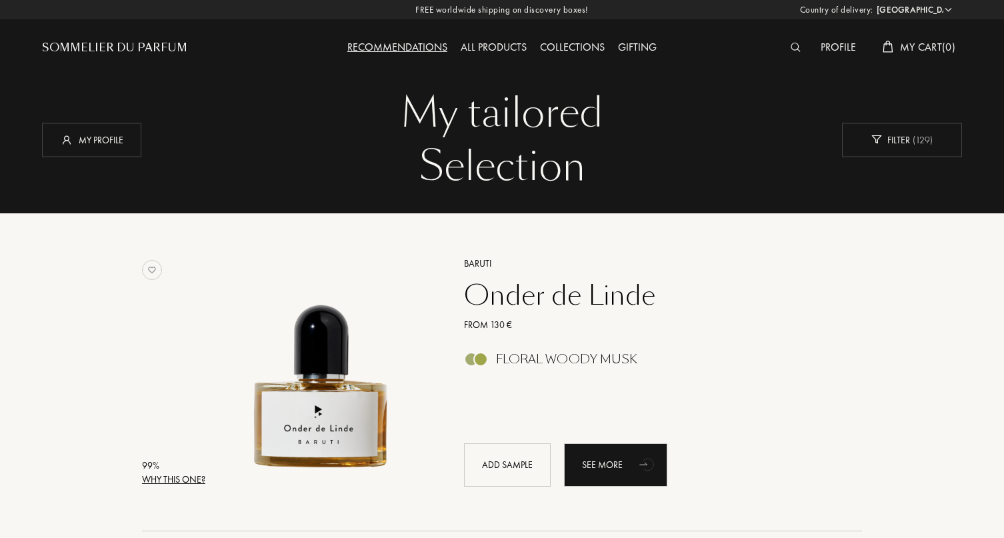
click at [510, 46] on div "All products" at bounding box center [493, 47] width 79 height 17
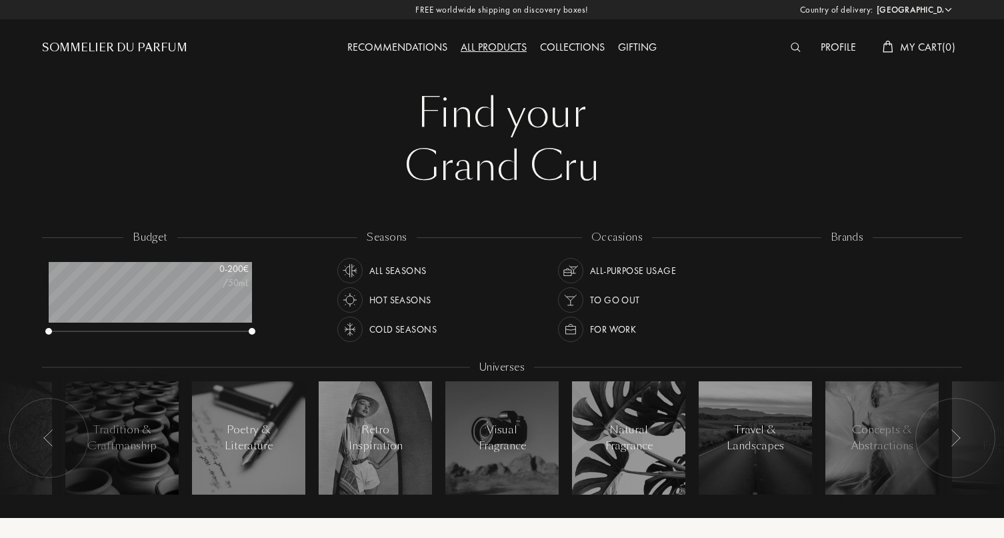
select select "ES"
click at [579, 49] on div "Collections" at bounding box center [572, 47] width 78 height 17
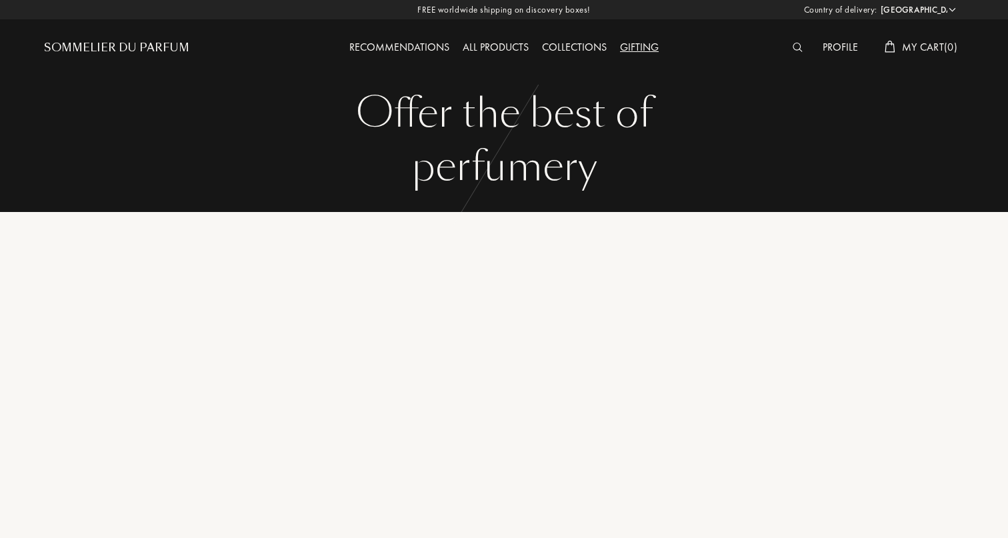
select select "ES"
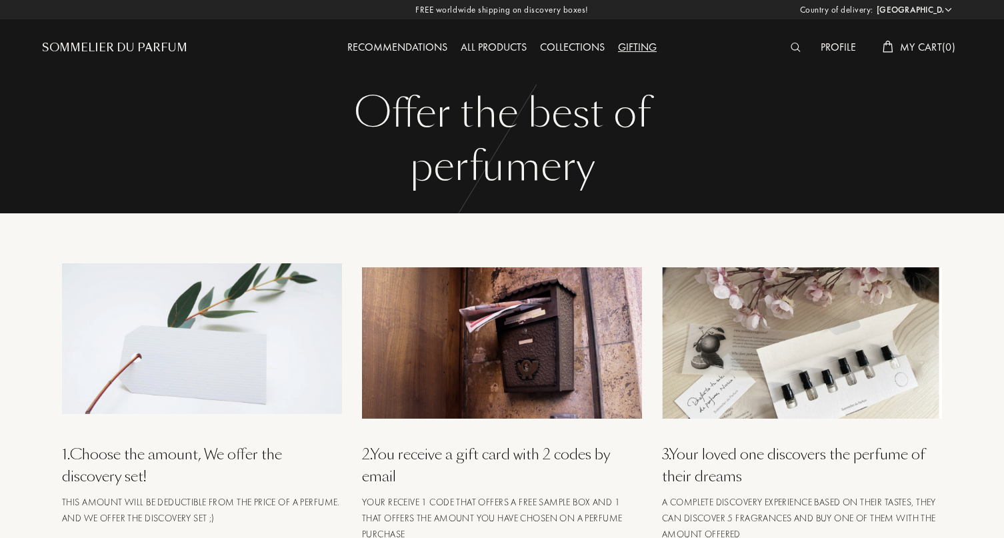
click at [837, 55] on div "Profile" at bounding box center [838, 47] width 49 height 17
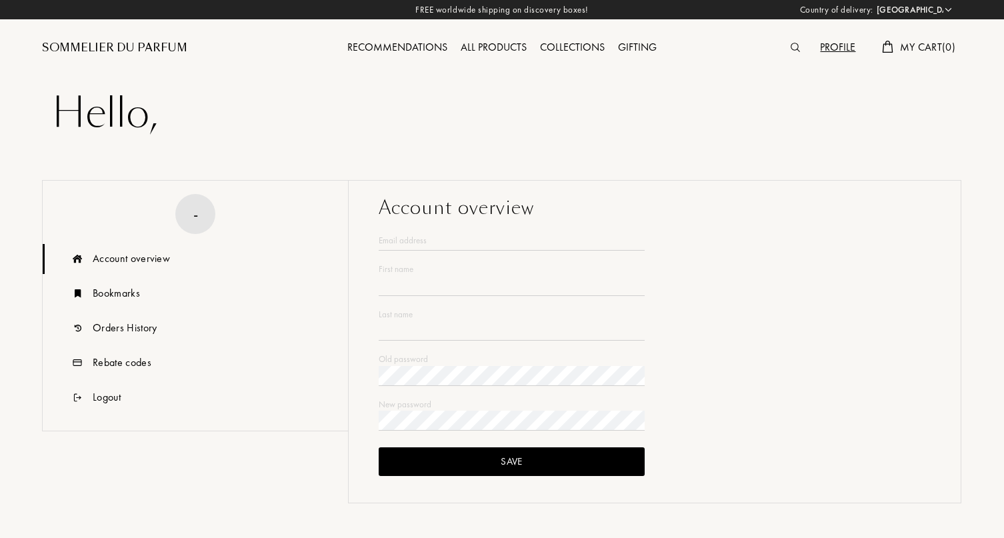
select select "ES"
type input "Valentine"
type input "Reshetniak"
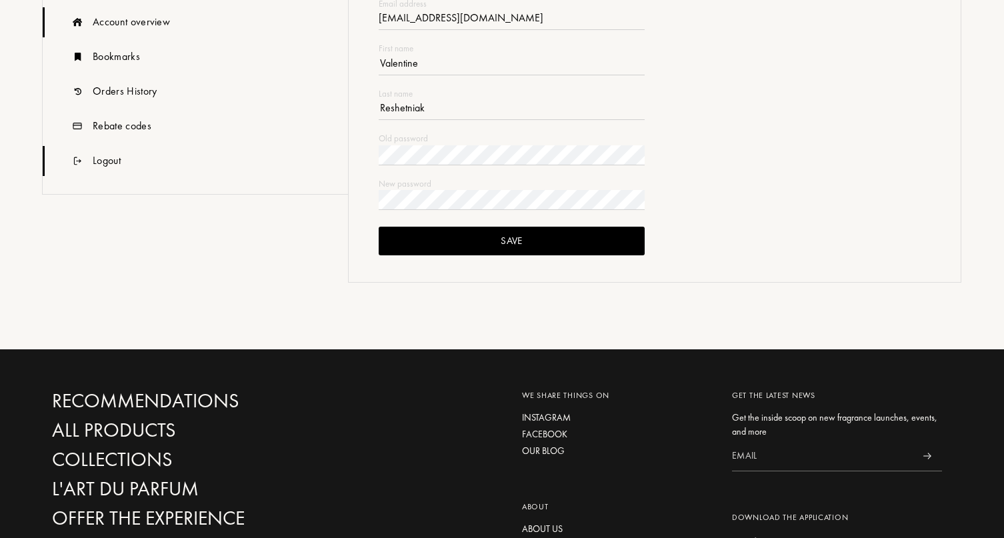
scroll to position [272, 0]
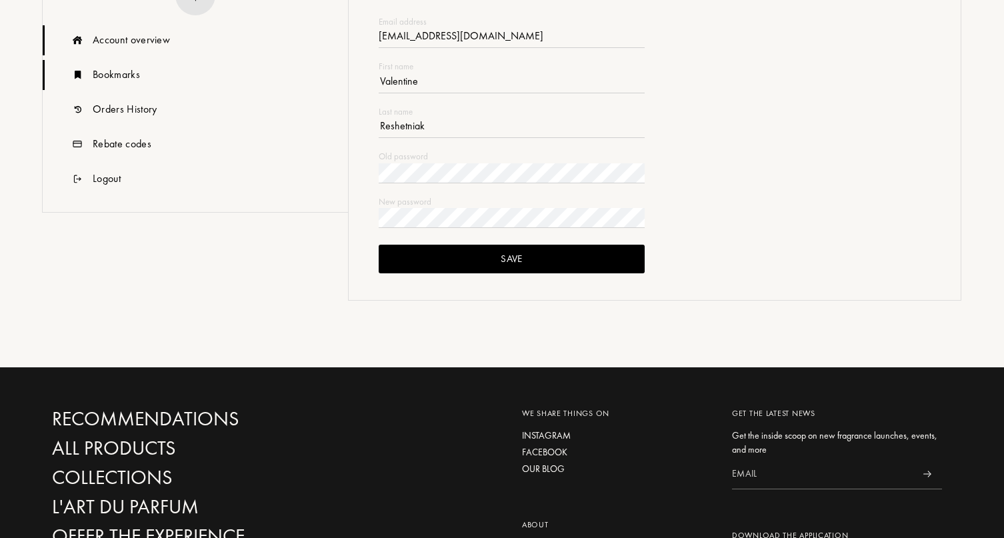
click at [123, 70] on div "Bookmarks" at bounding box center [116, 75] width 47 height 16
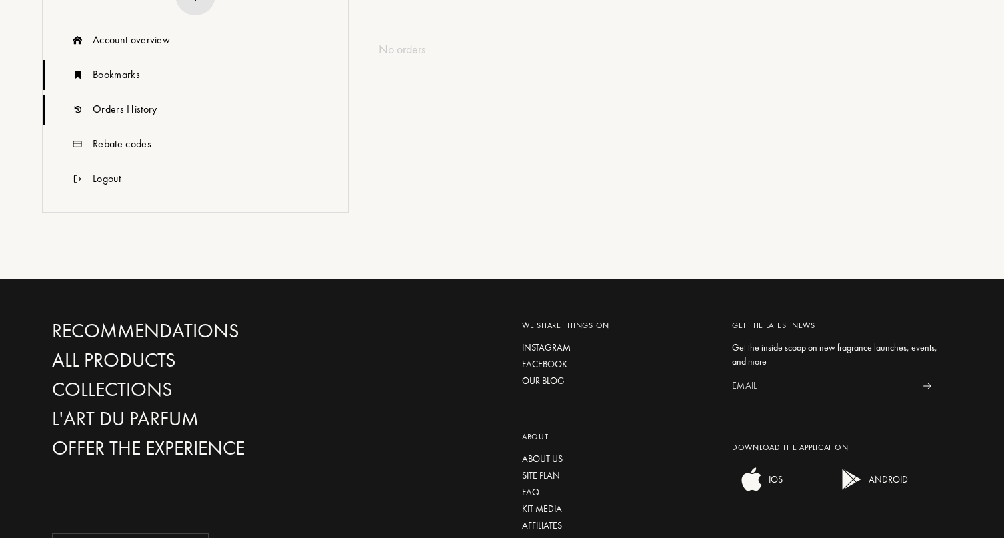
click at [136, 107] on div "Orders History" at bounding box center [125, 109] width 64 height 16
click at [118, 143] on div "Rebate codes" at bounding box center [122, 144] width 59 height 16
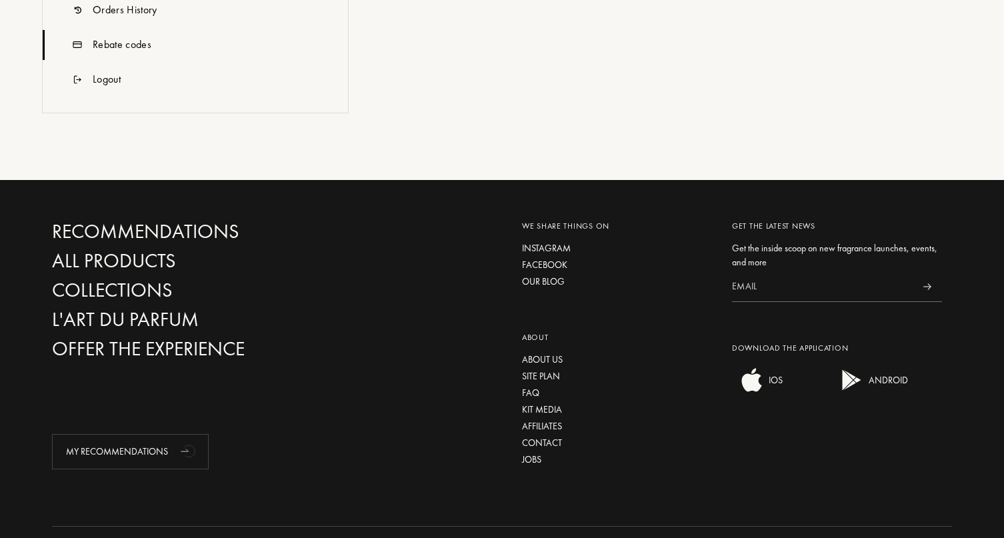
scroll to position [423, 0]
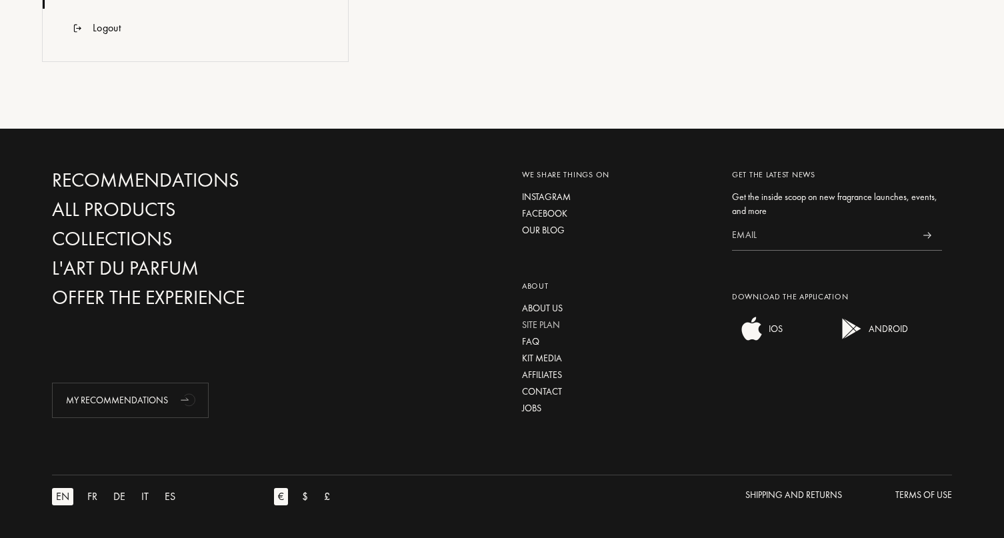
click at [552, 323] on div "Site plan" at bounding box center [617, 325] width 190 height 14
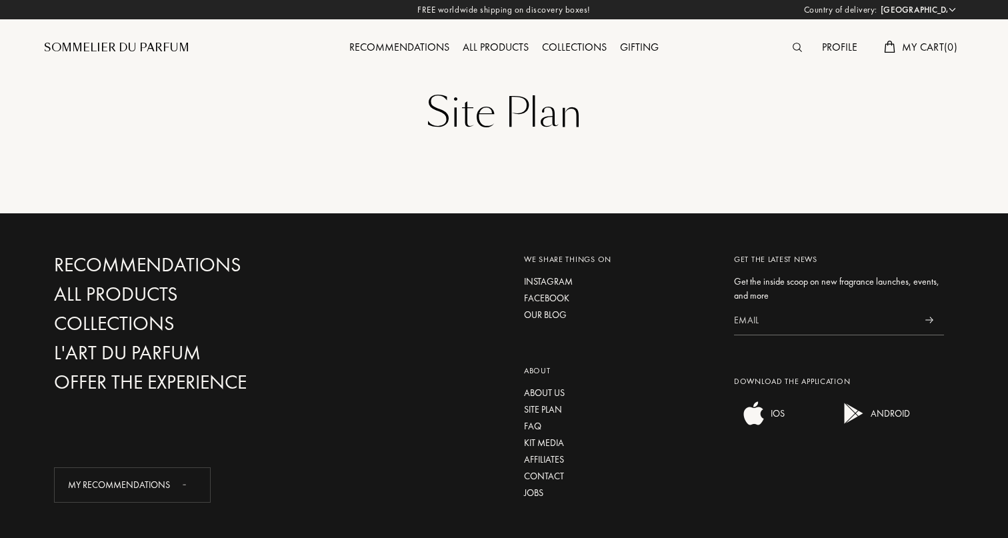
select select "ES"
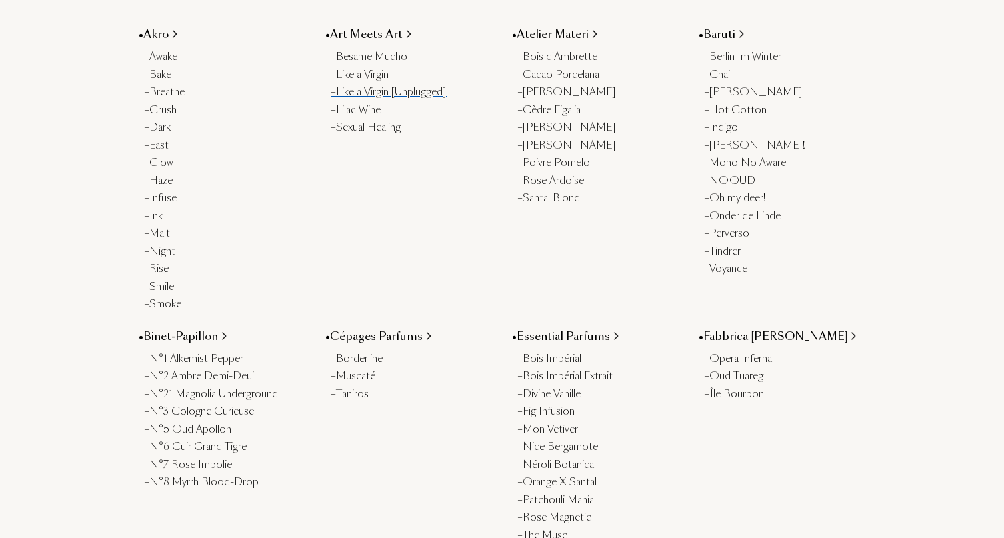
scroll to position [164, 0]
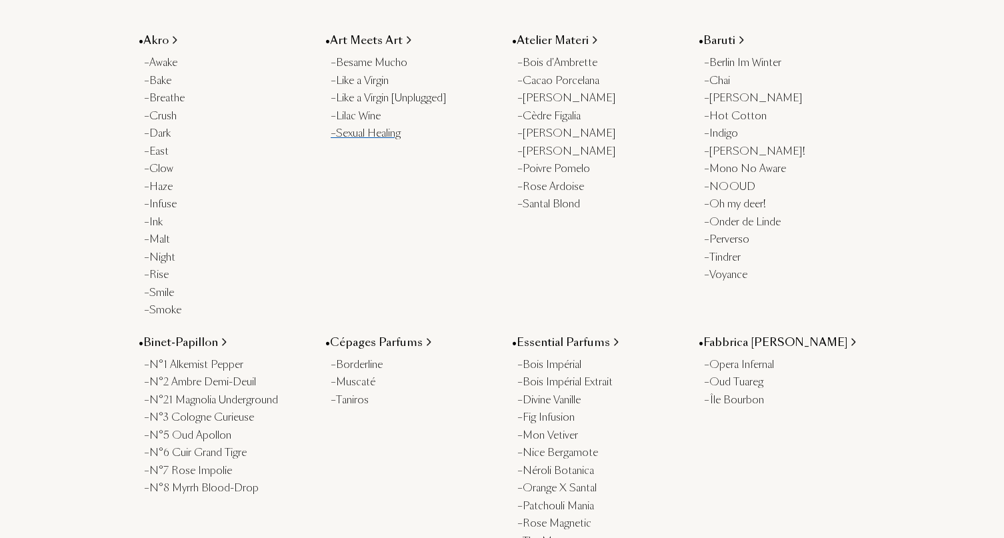
click at [376, 137] on div "– Sexual Healing" at bounding box center [411, 133] width 161 height 15
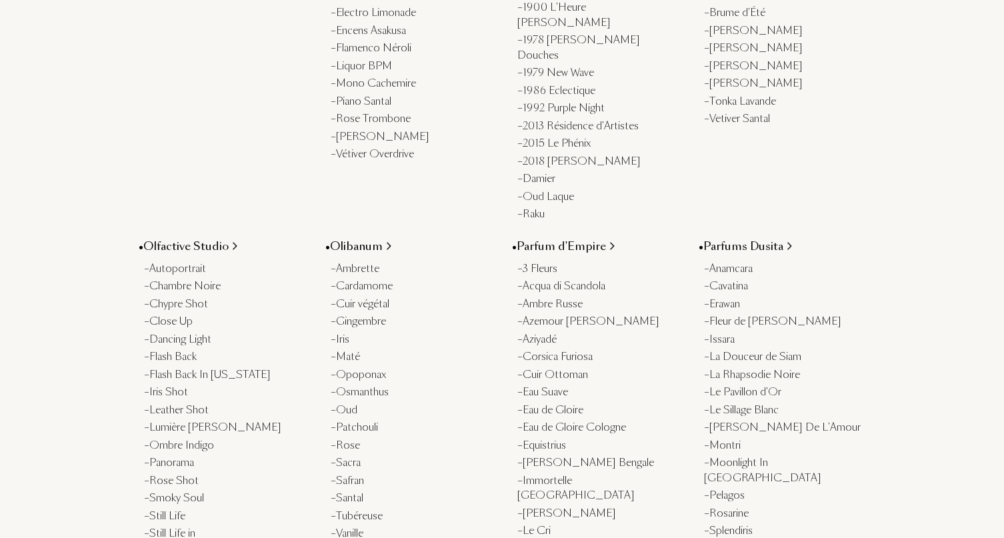
scroll to position [1079, 0]
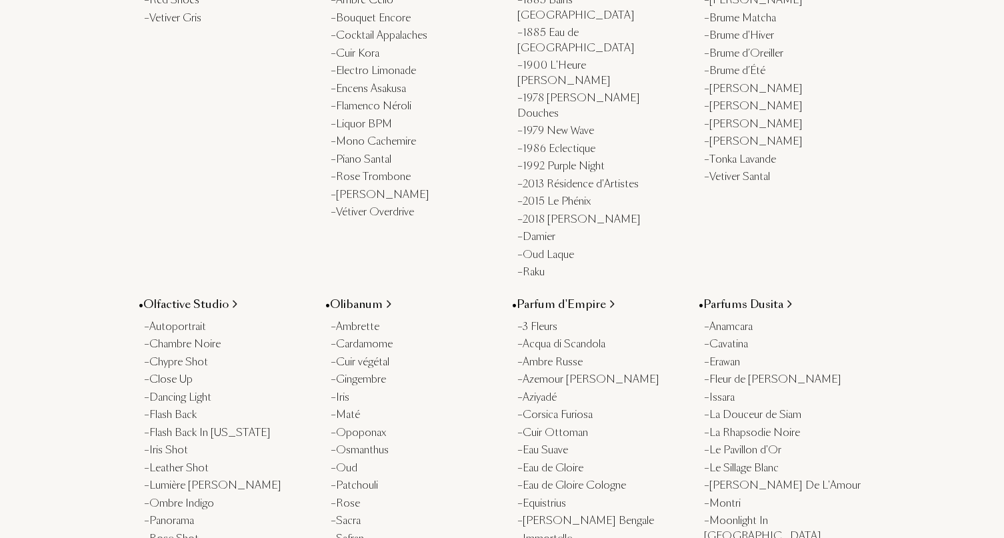
click at [895, 197] on div "Site Plan • Akro – Awake – Bake – Breathe – Crush – Dark – East – Glow – Haze –…" at bounding box center [502, 140] width 940 height 2438
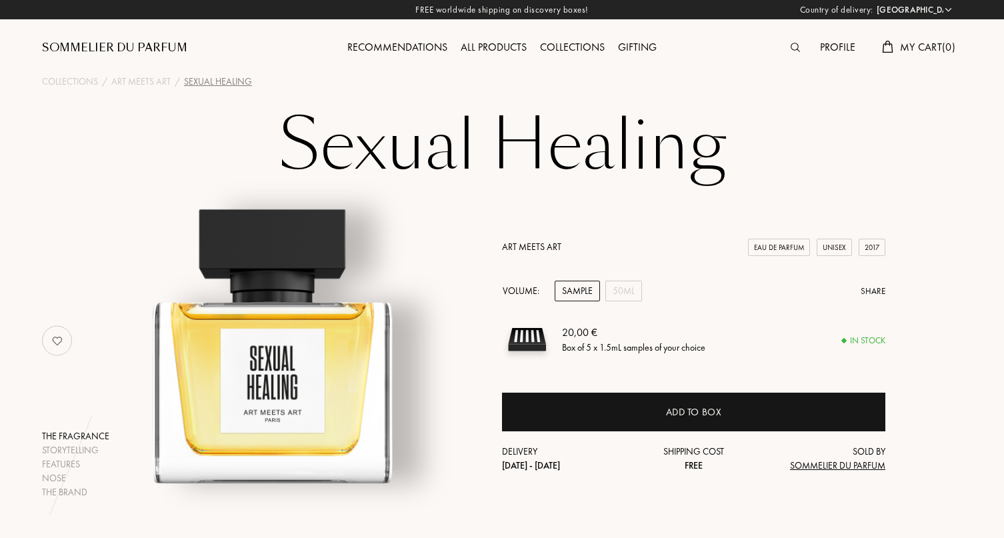
select select "ES"
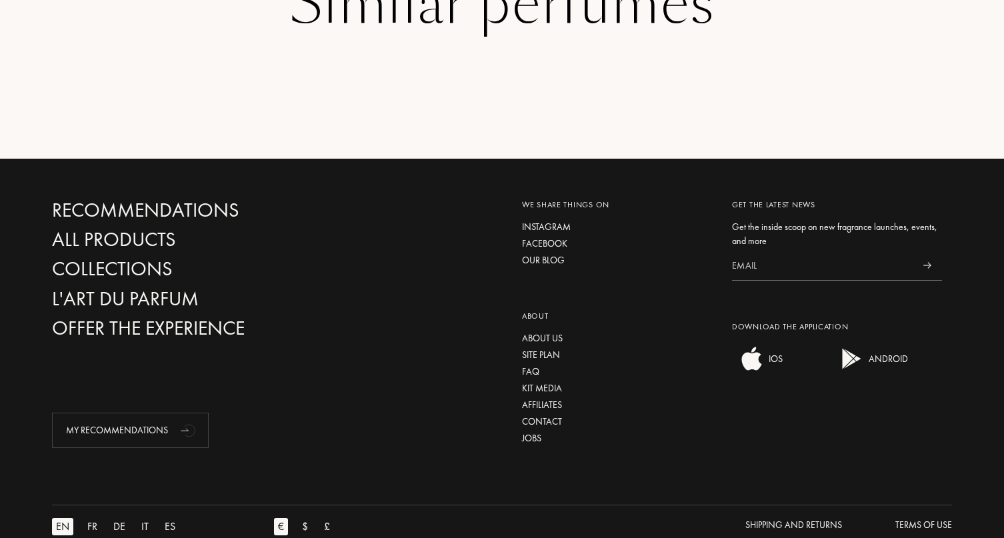
scroll to position [2246, 0]
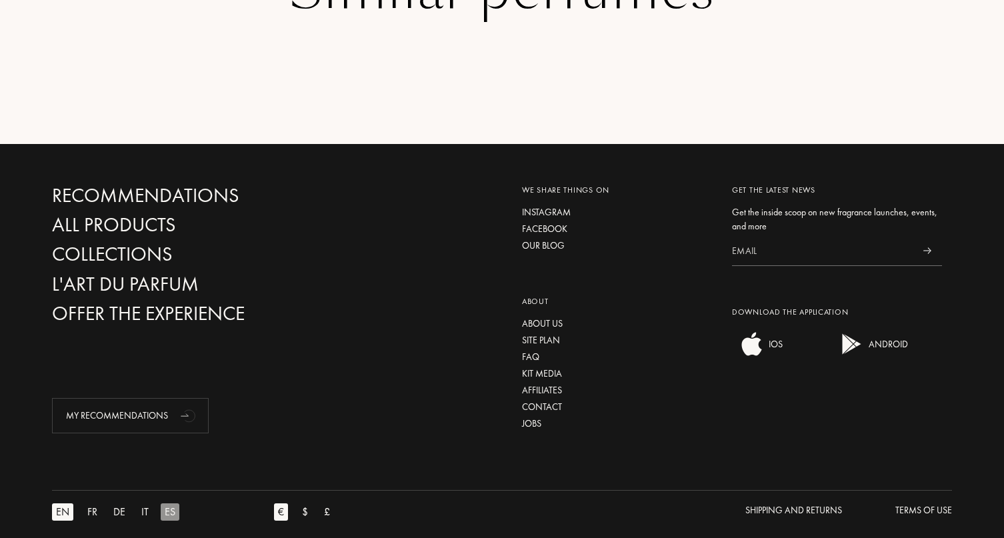
click at [169, 503] on div "ES" at bounding box center [170, 511] width 19 height 17
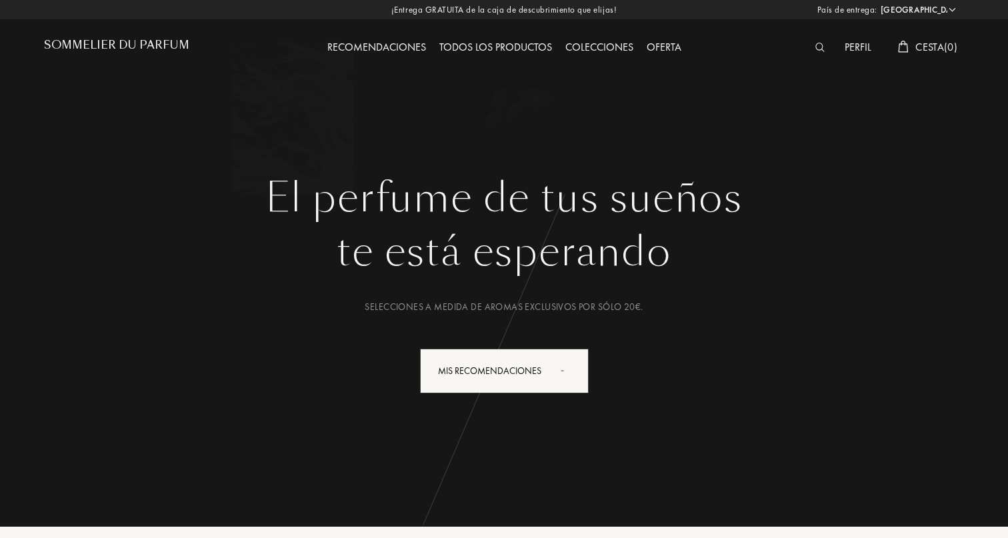
select select "ES"
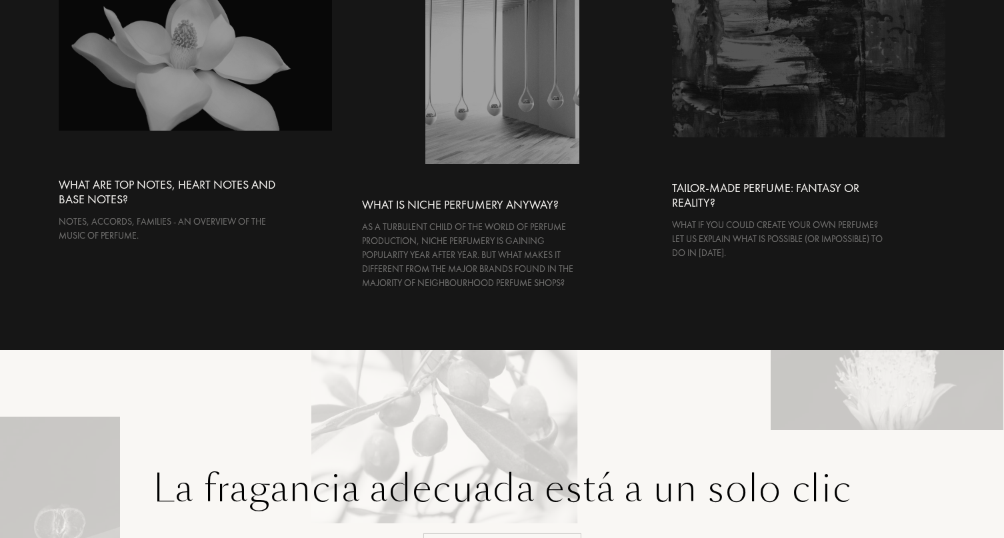
scroll to position [3211, 0]
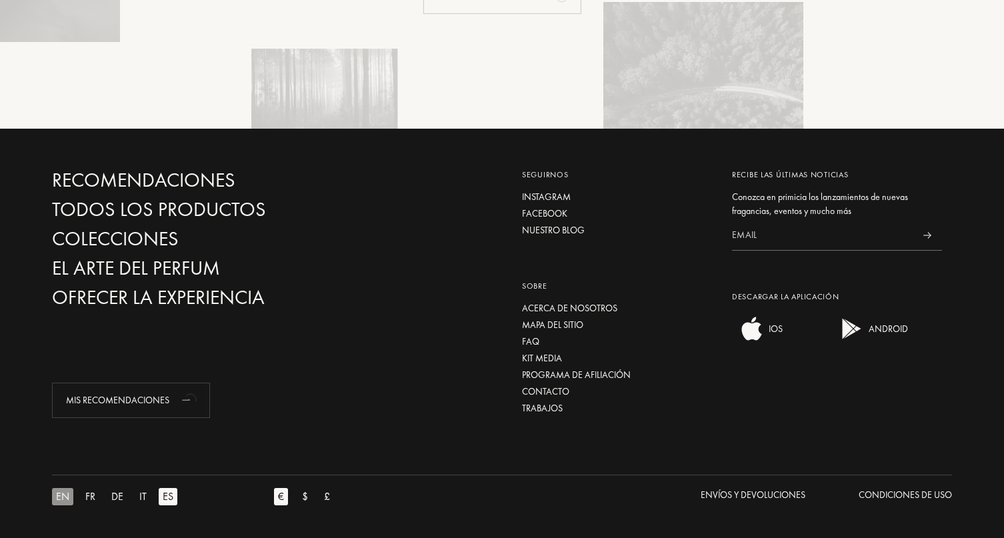
click at [62, 498] on div "EN" at bounding box center [62, 496] width 21 height 17
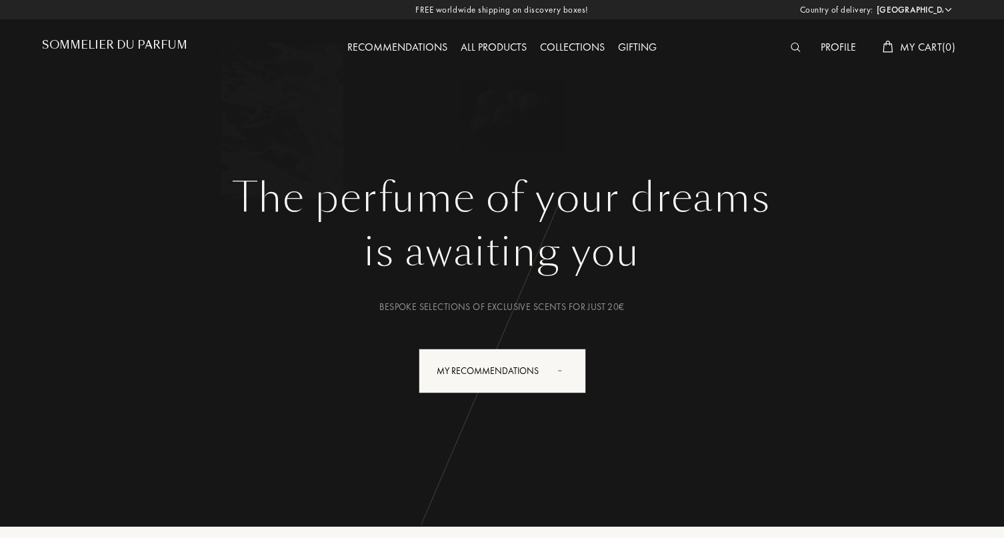
select select "ES"
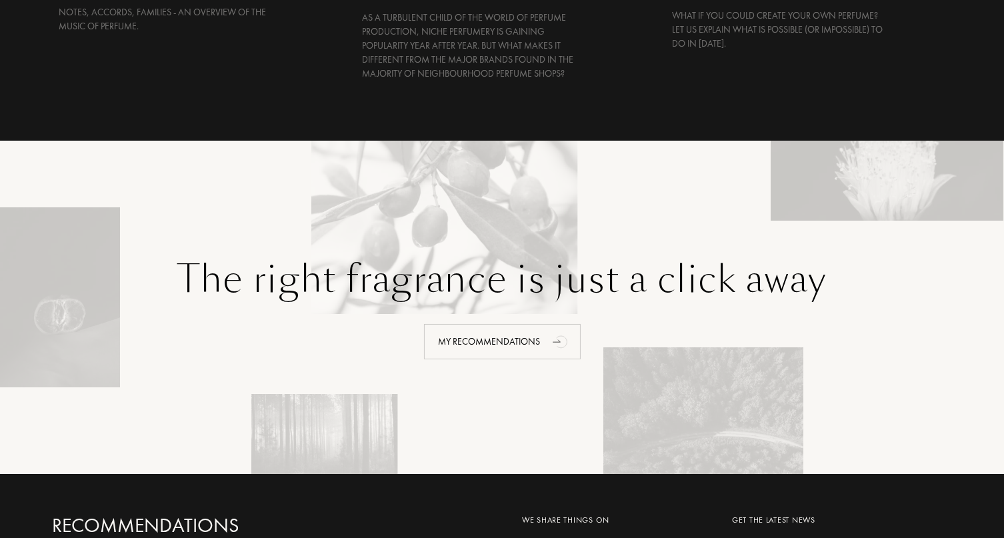
scroll to position [3222, 0]
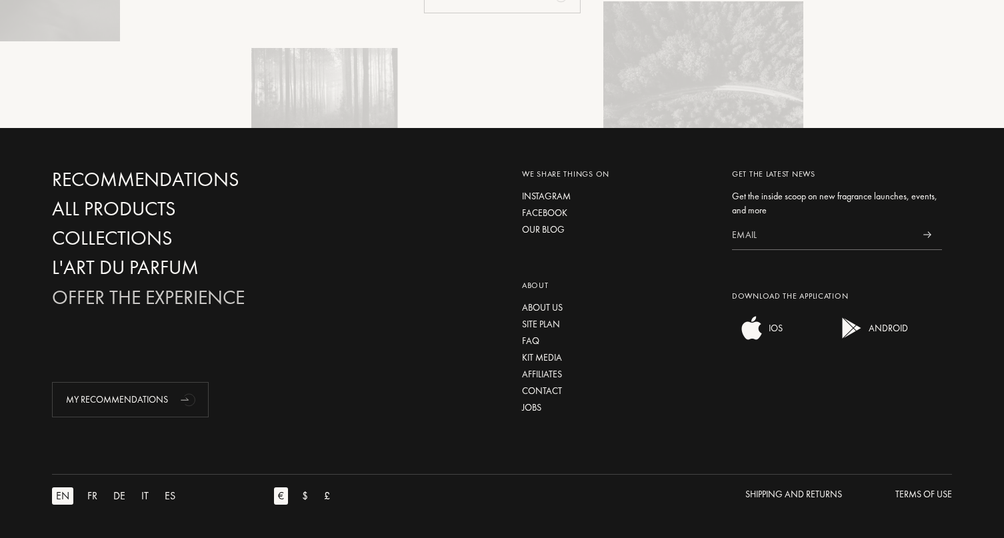
click at [120, 290] on div "Offer the experience" at bounding box center [195, 297] width 287 height 23
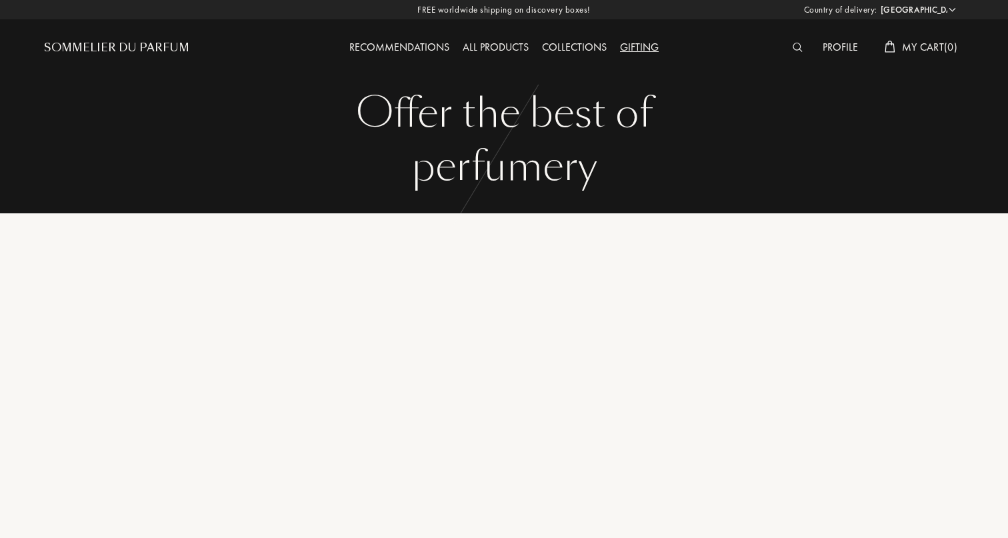
select select "ES"
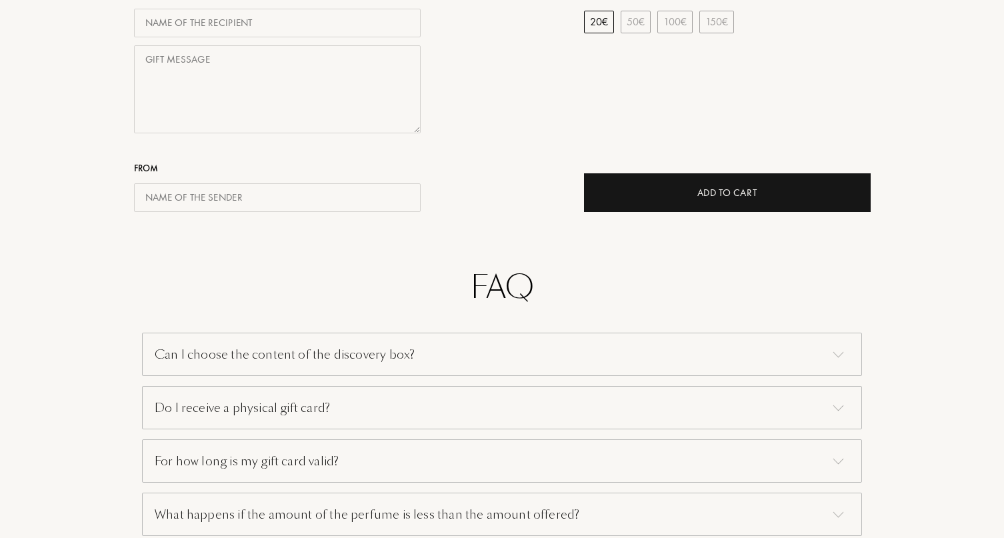
scroll to position [1171, 0]
